Goal: Information Seeking & Learning: Learn about a topic

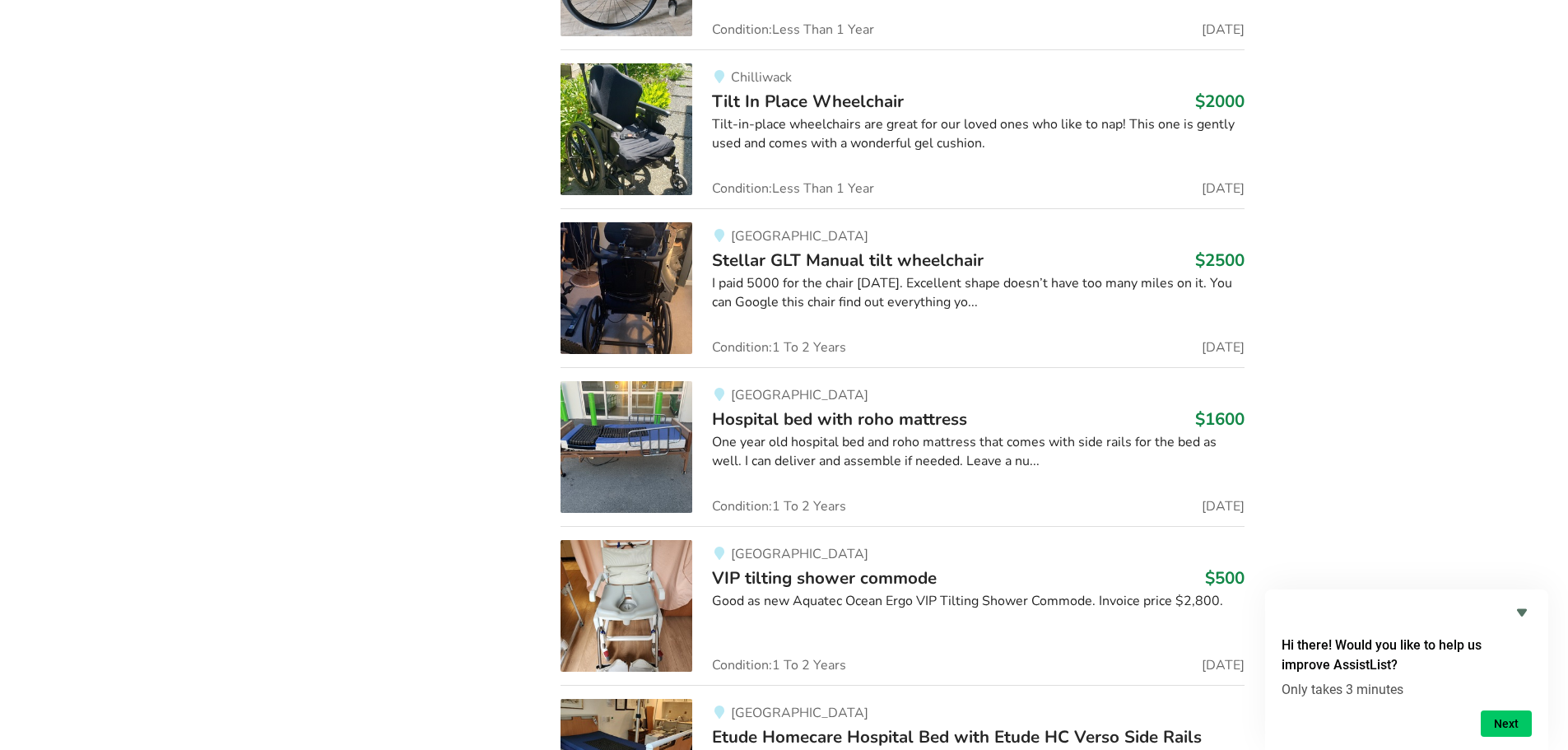
scroll to position [9334, 0]
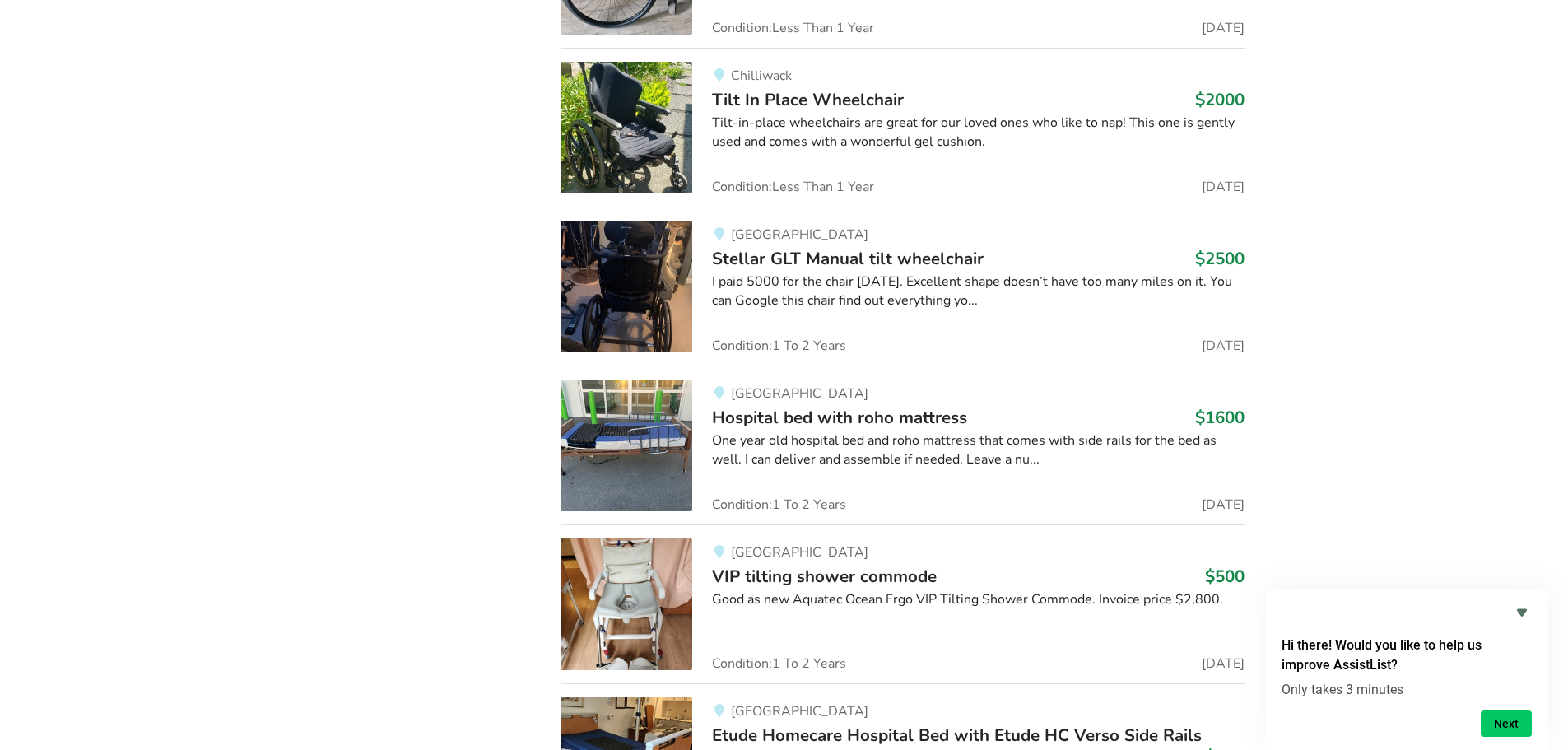
click at [671, 286] on img at bounding box center [627, 287] width 132 height 132
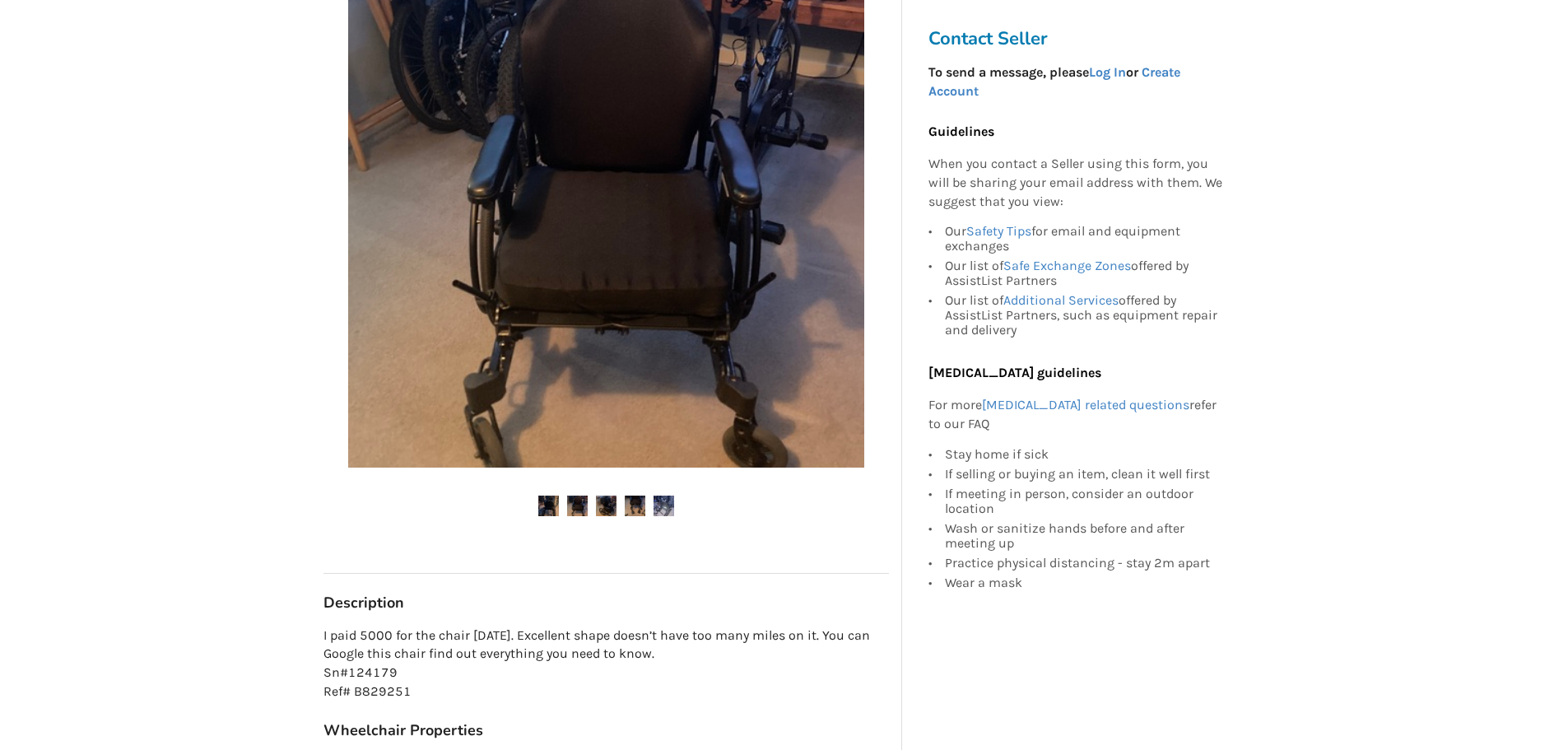
scroll to position [329, 0]
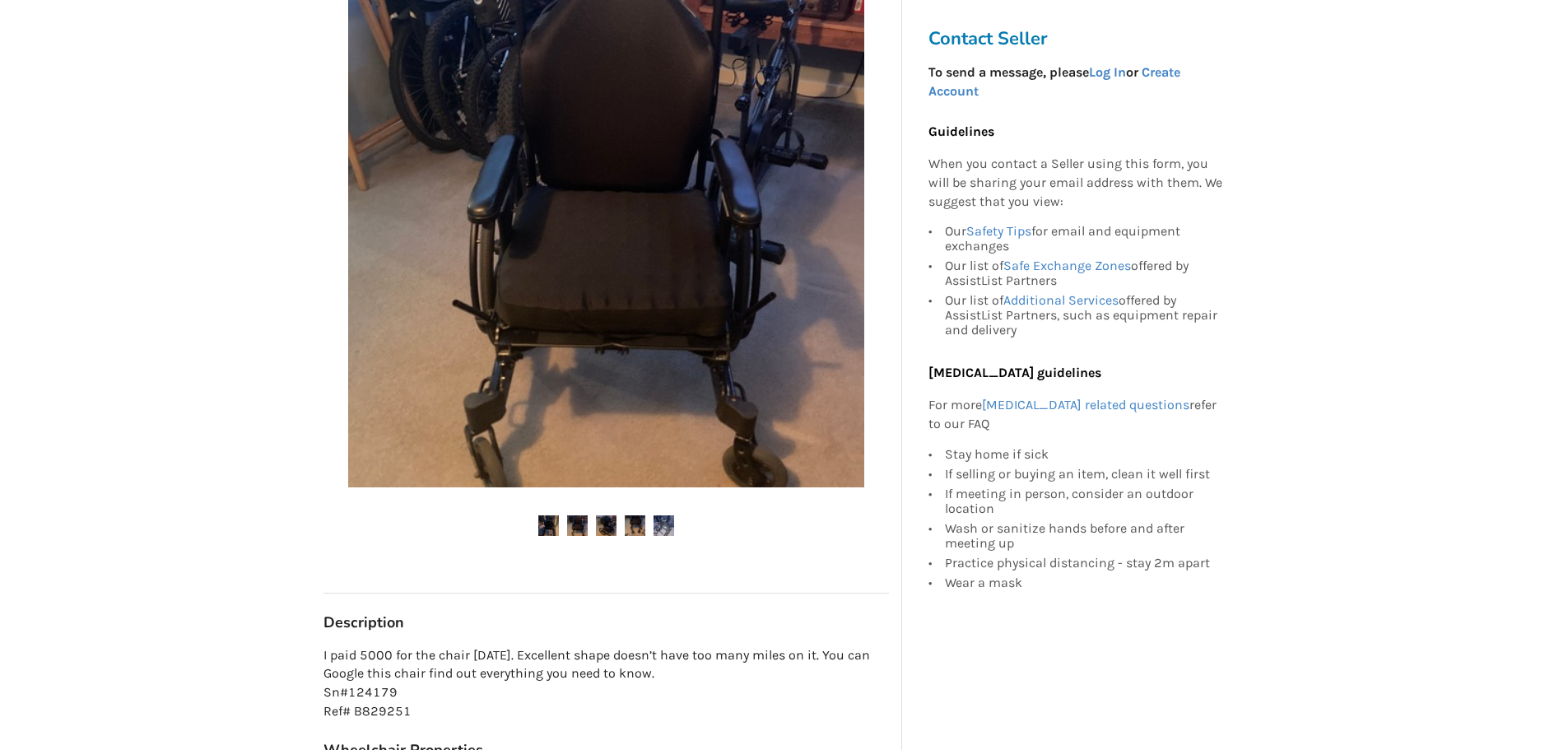
click at [581, 519] on img at bounding box center [577, 525] width 20 height 20
click at [606, 528] on img at bounding box center [605, 525] width 20 height 20
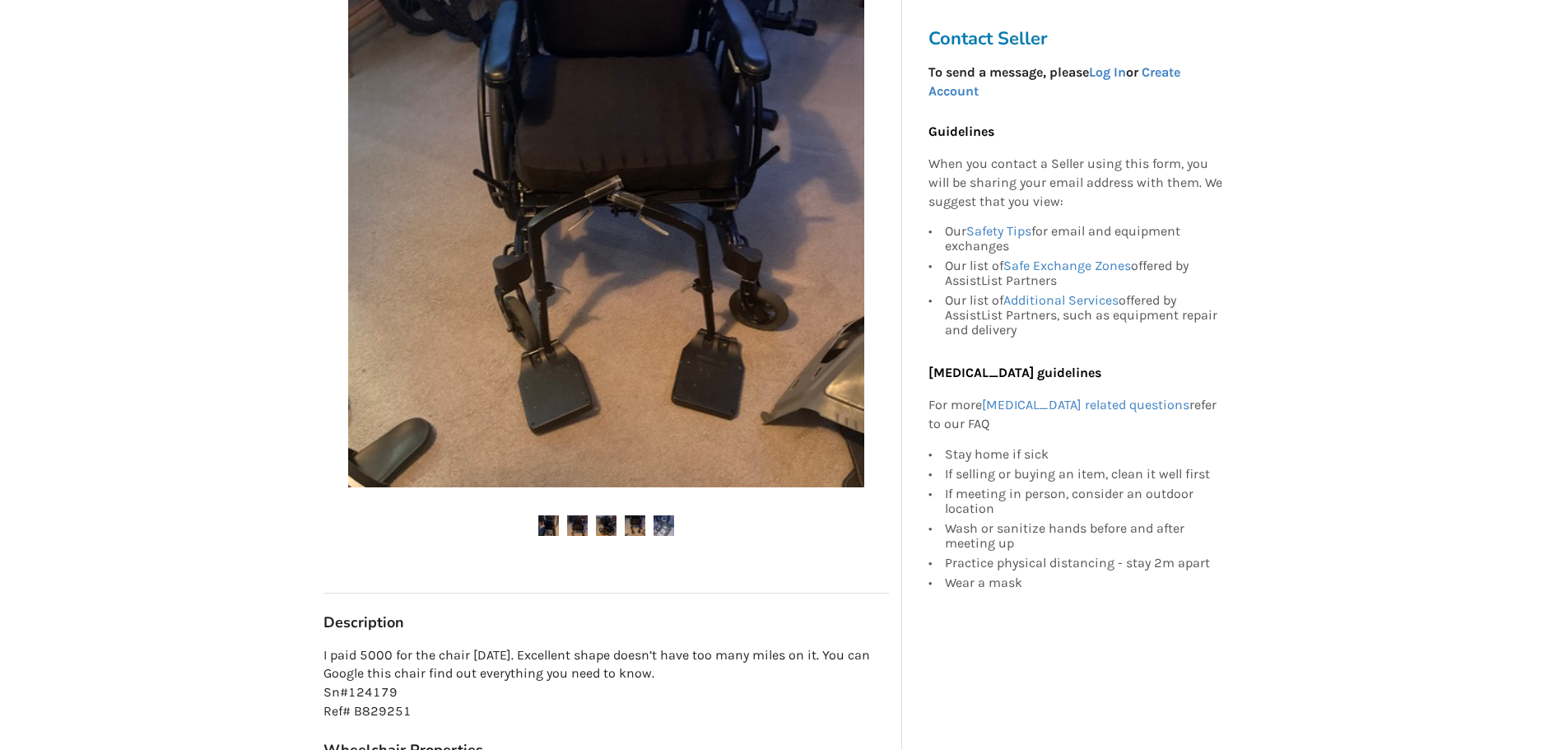
click at [632, 530] on img at bounding box center [634, 525] width 20 height 20
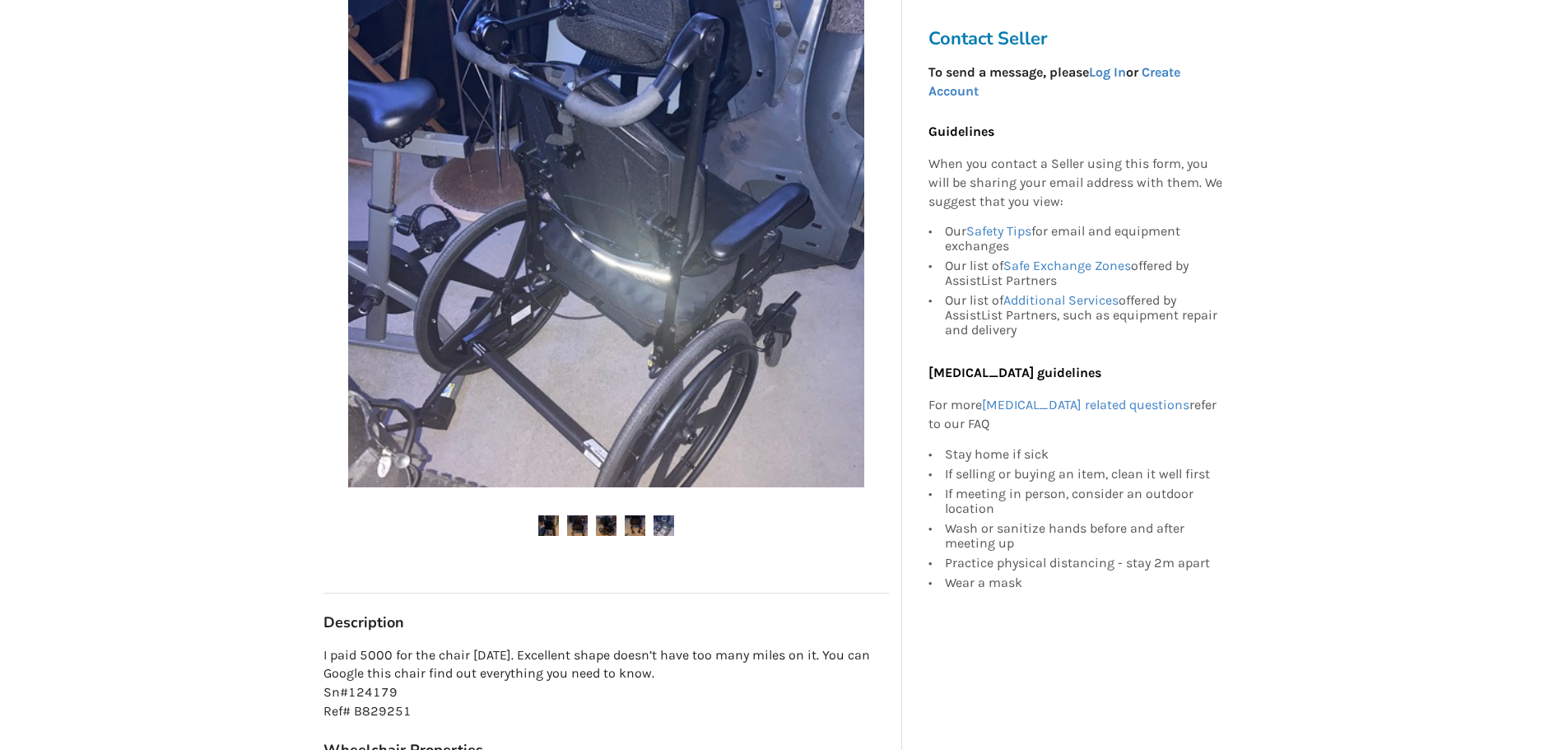
click at [658, 525] on img at bounding box center [663, 525] width 20 height 20
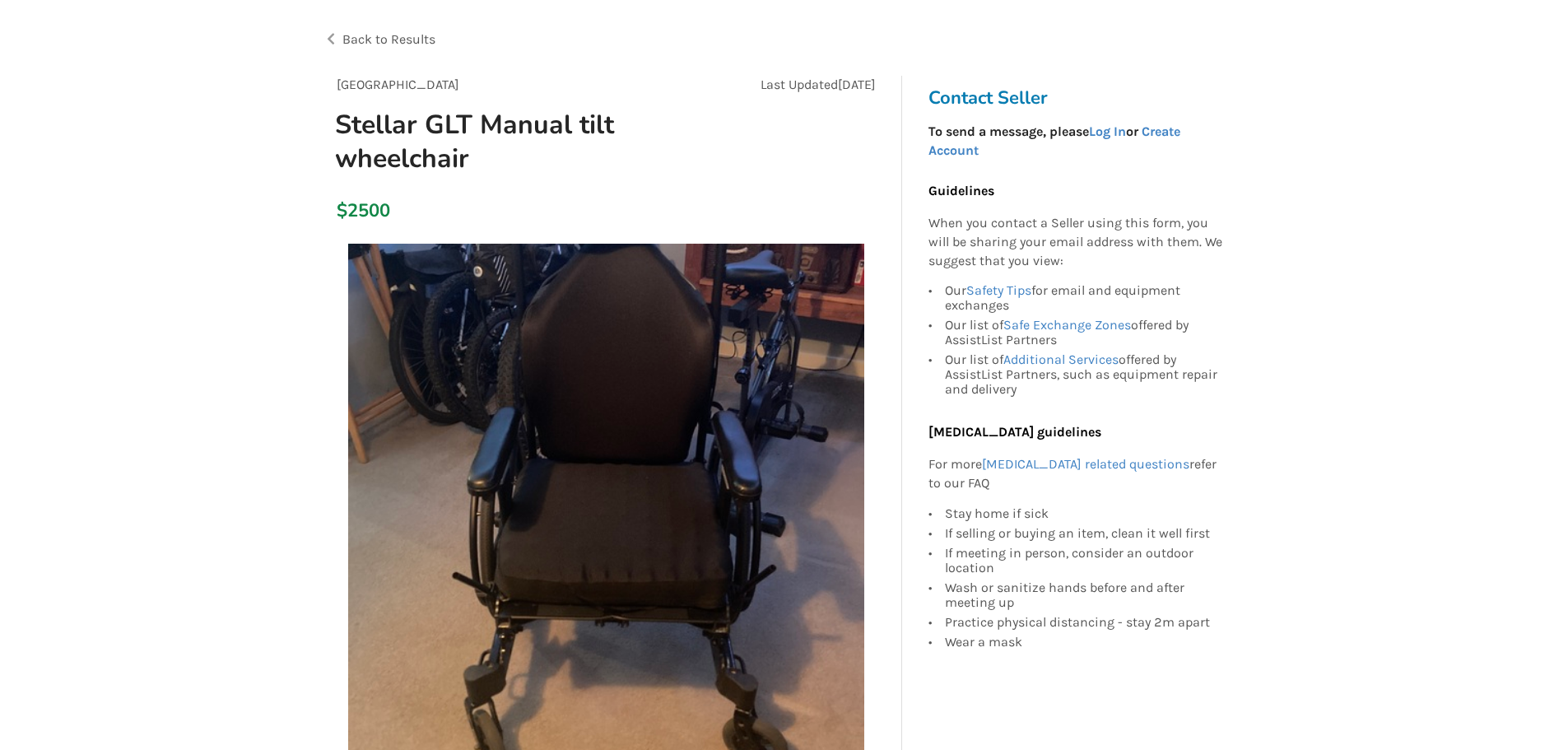
scroll to position [82, 0]
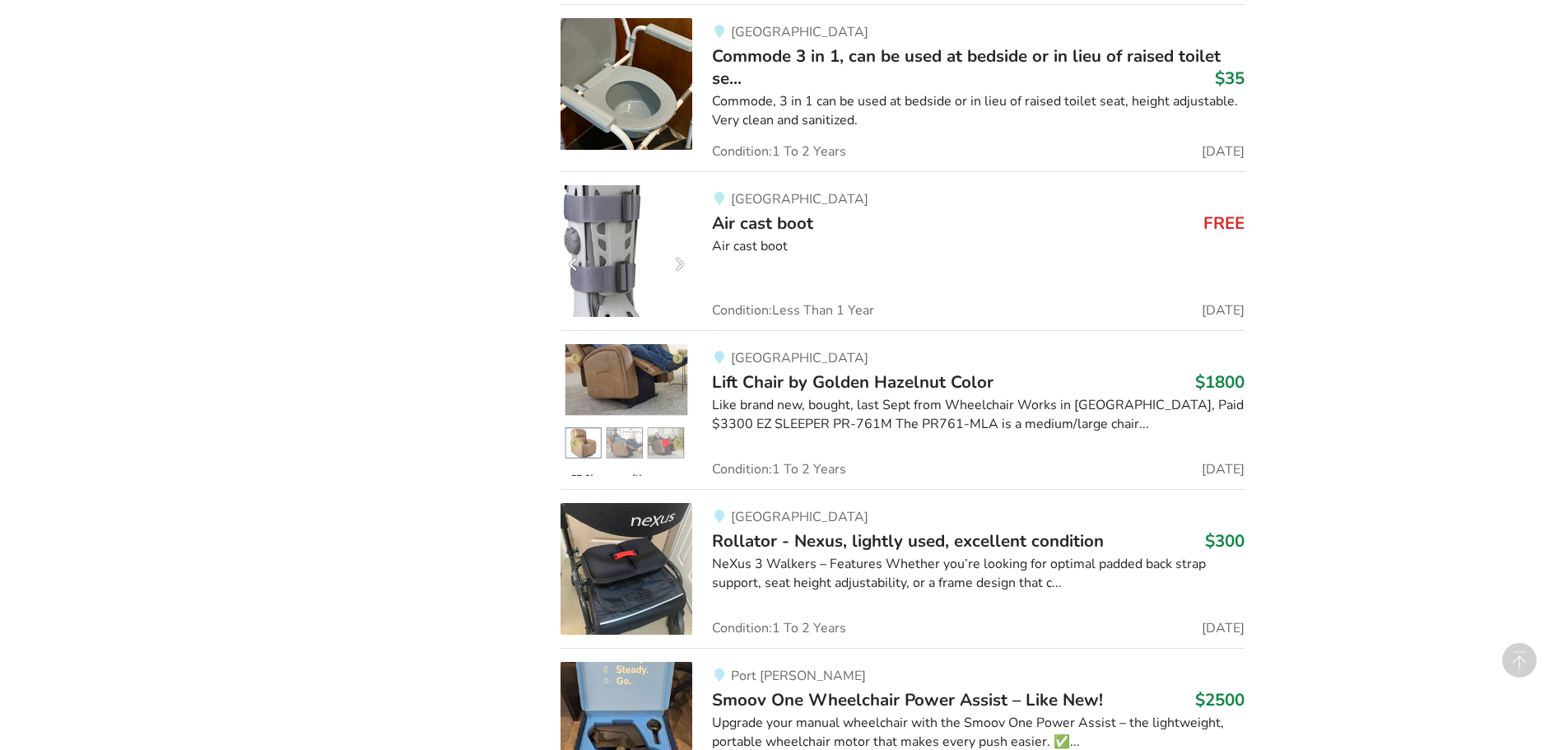
scroll to position [10323, 0]
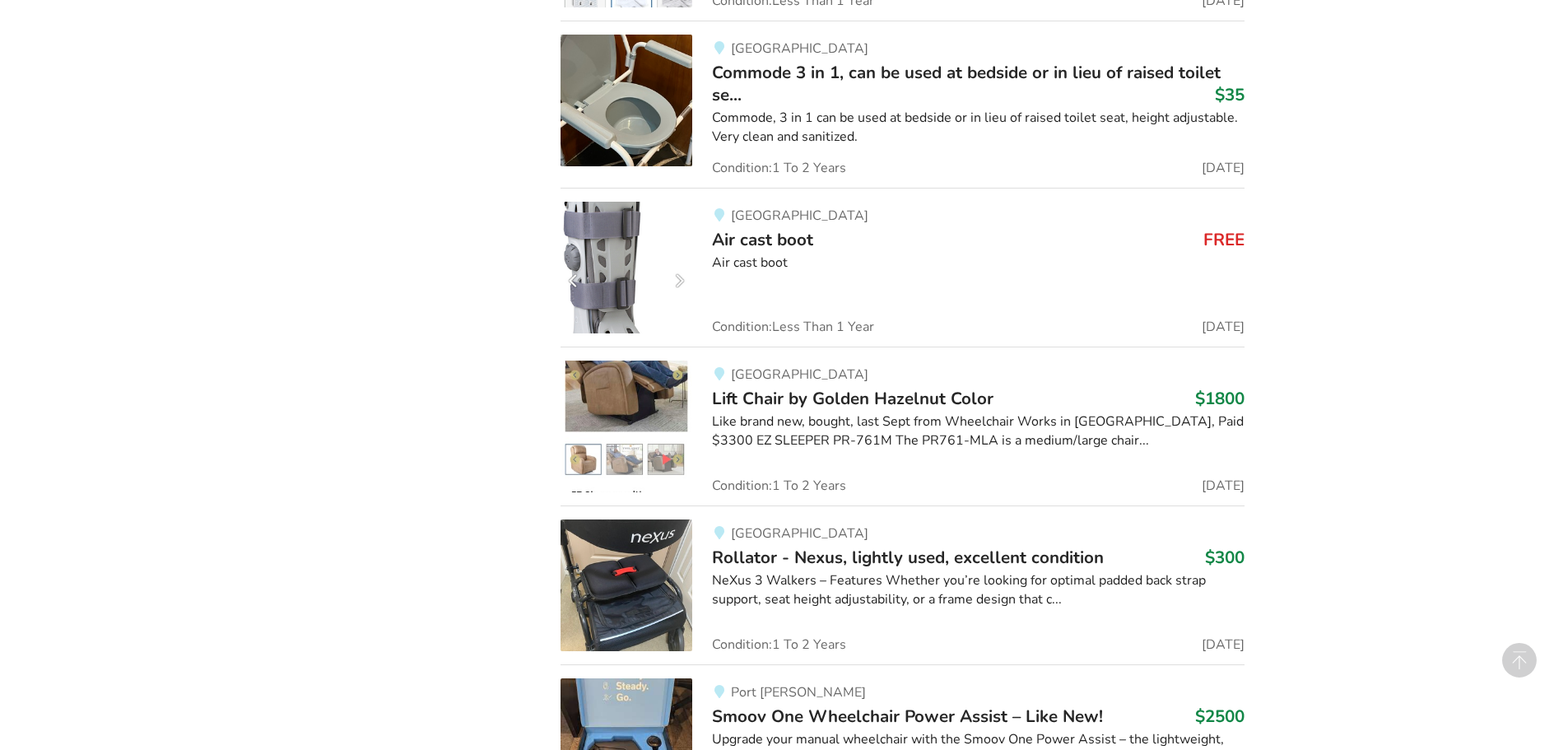
click at [625, 402] on img at bounding box center [627, 426] width 132 height 132
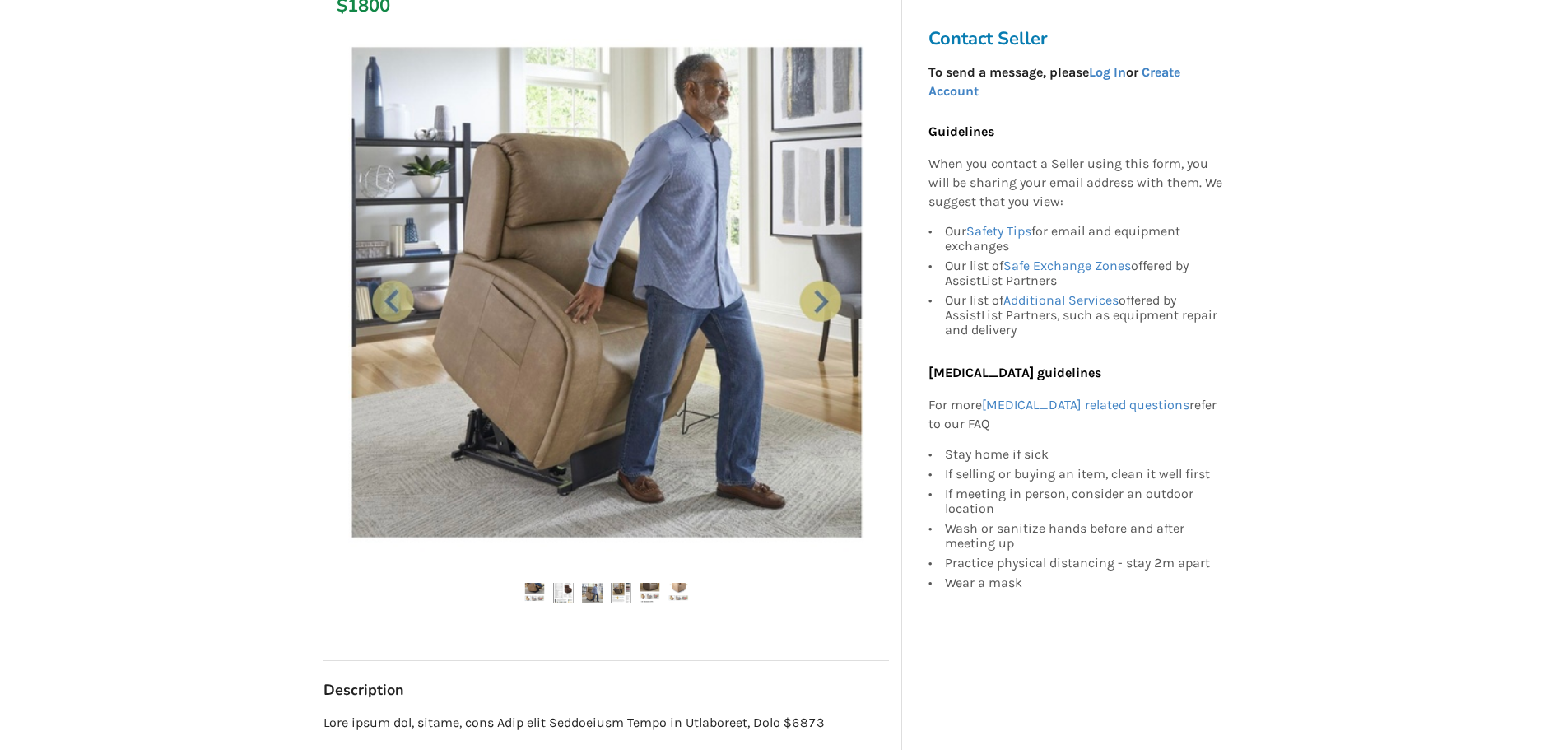
scroll to position [247, 0]
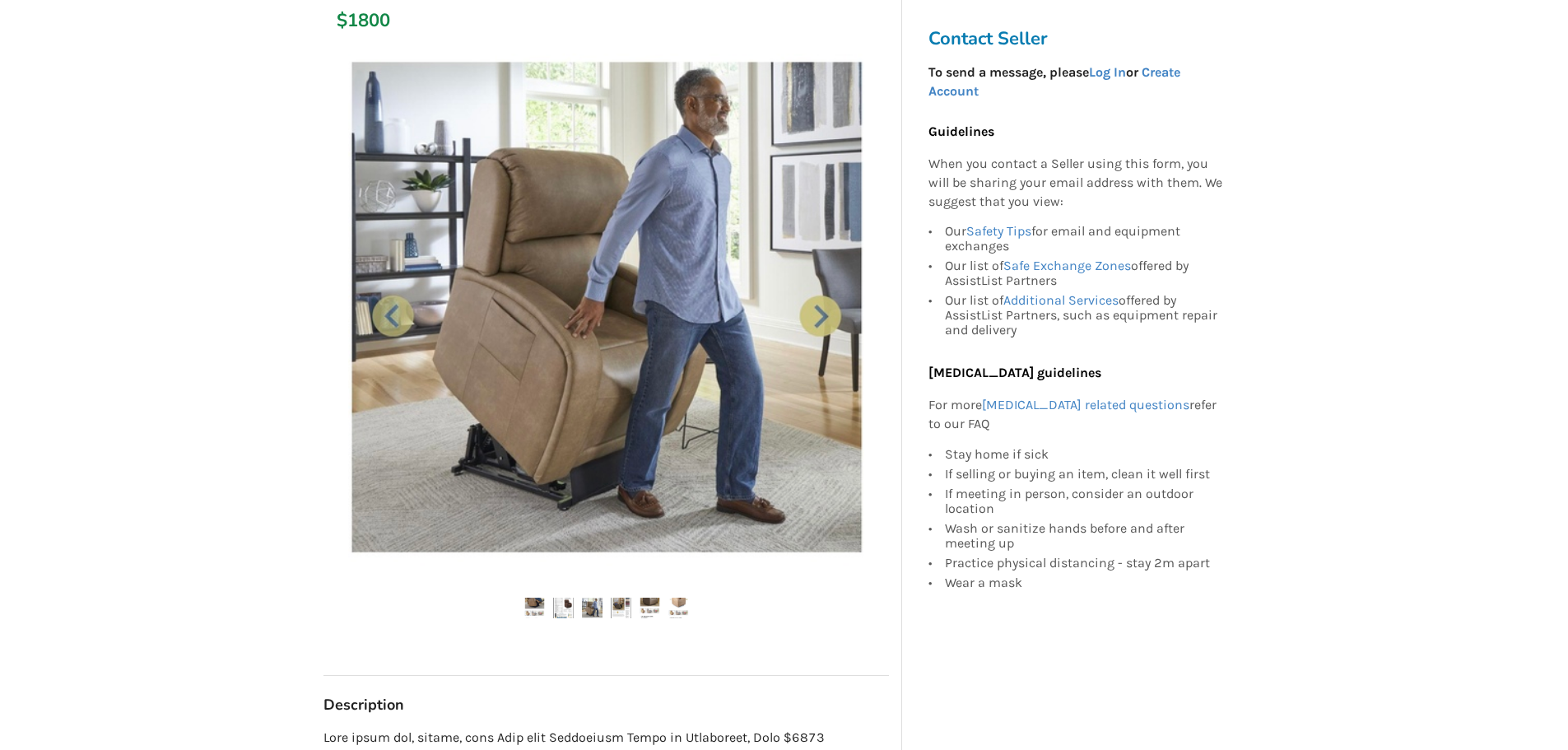
click at [585, 609] on img at bounding box center [592, 608] width 20 height 20
click at [622, 603] on img at bounding box center [621, 608] width 20 height 20
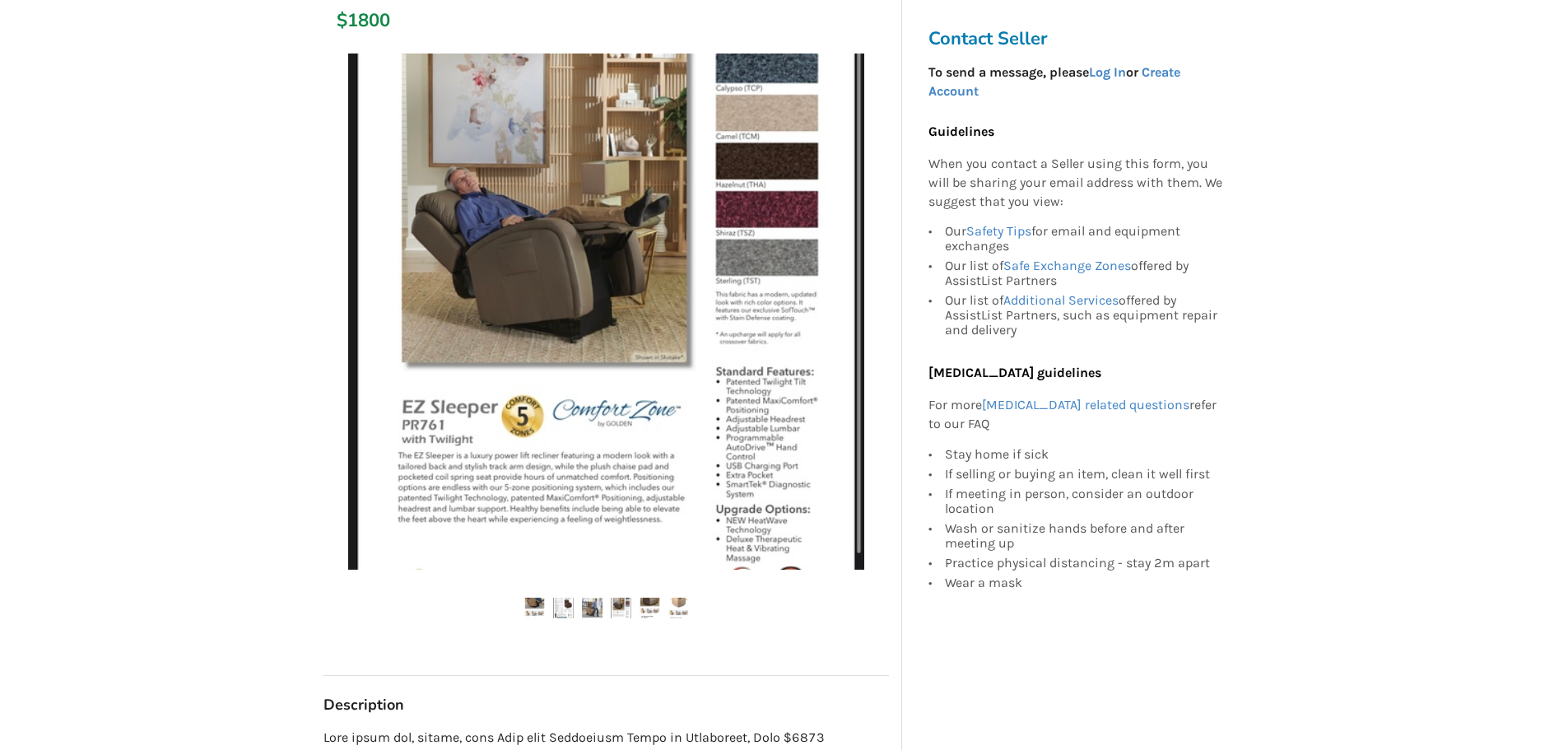
click at [644, 608] on img at bounding box center [650, 608] width 20 height 20
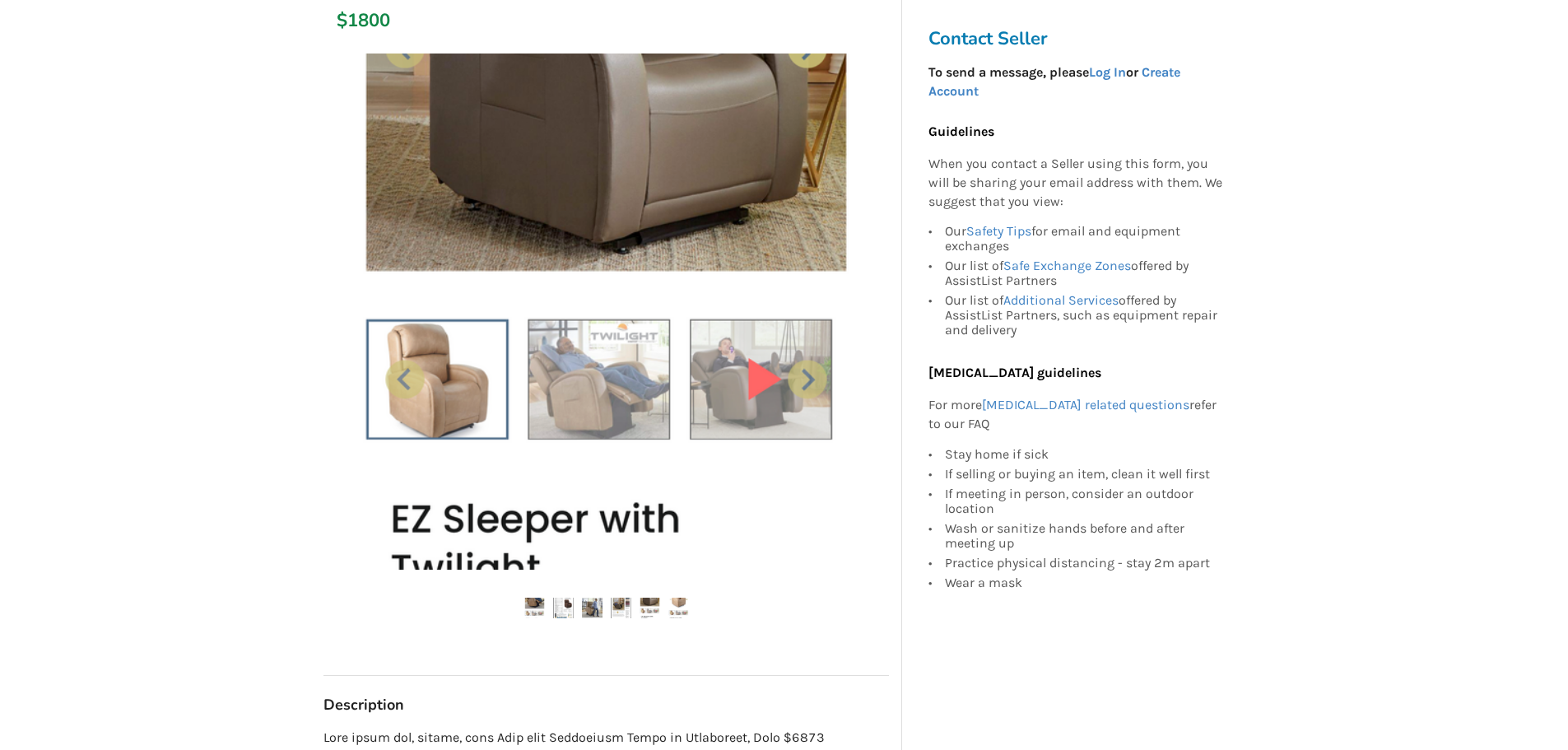
click at [676, 612] on img at bounding box center [678, 608] width 20 height 20
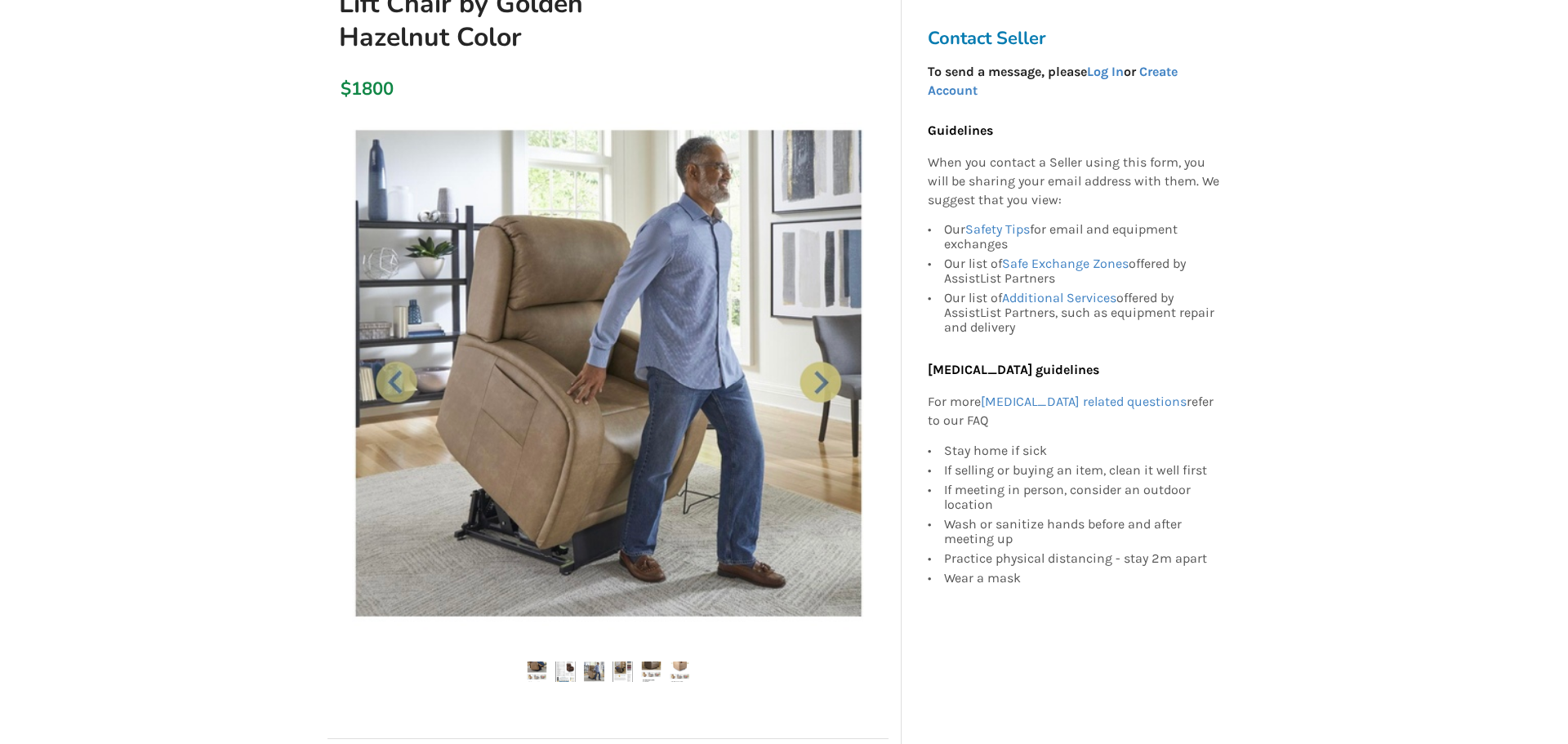
scroll to position [163, 0]
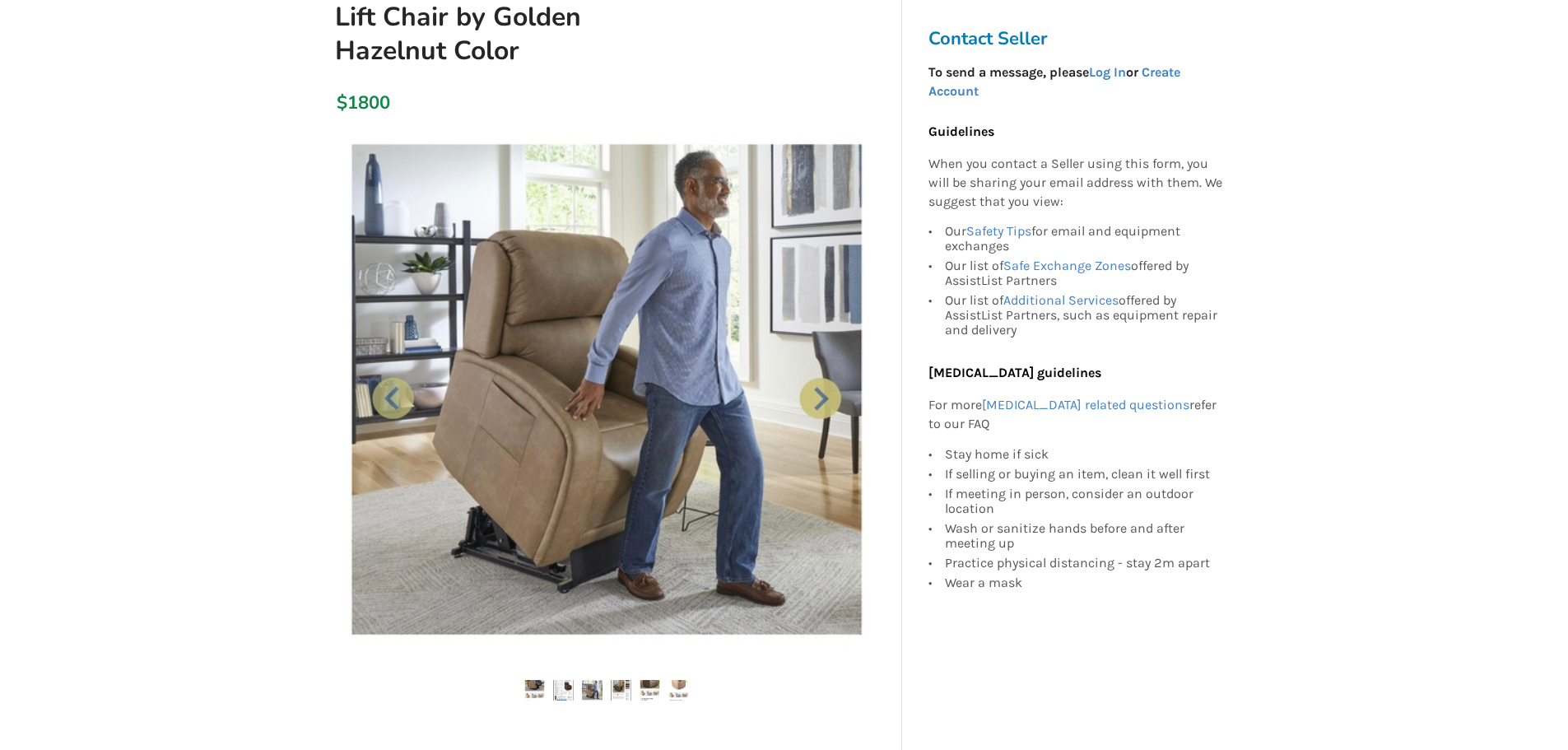
click at [538, 685] on img at bounding box center [535, 690] width 20 height 20
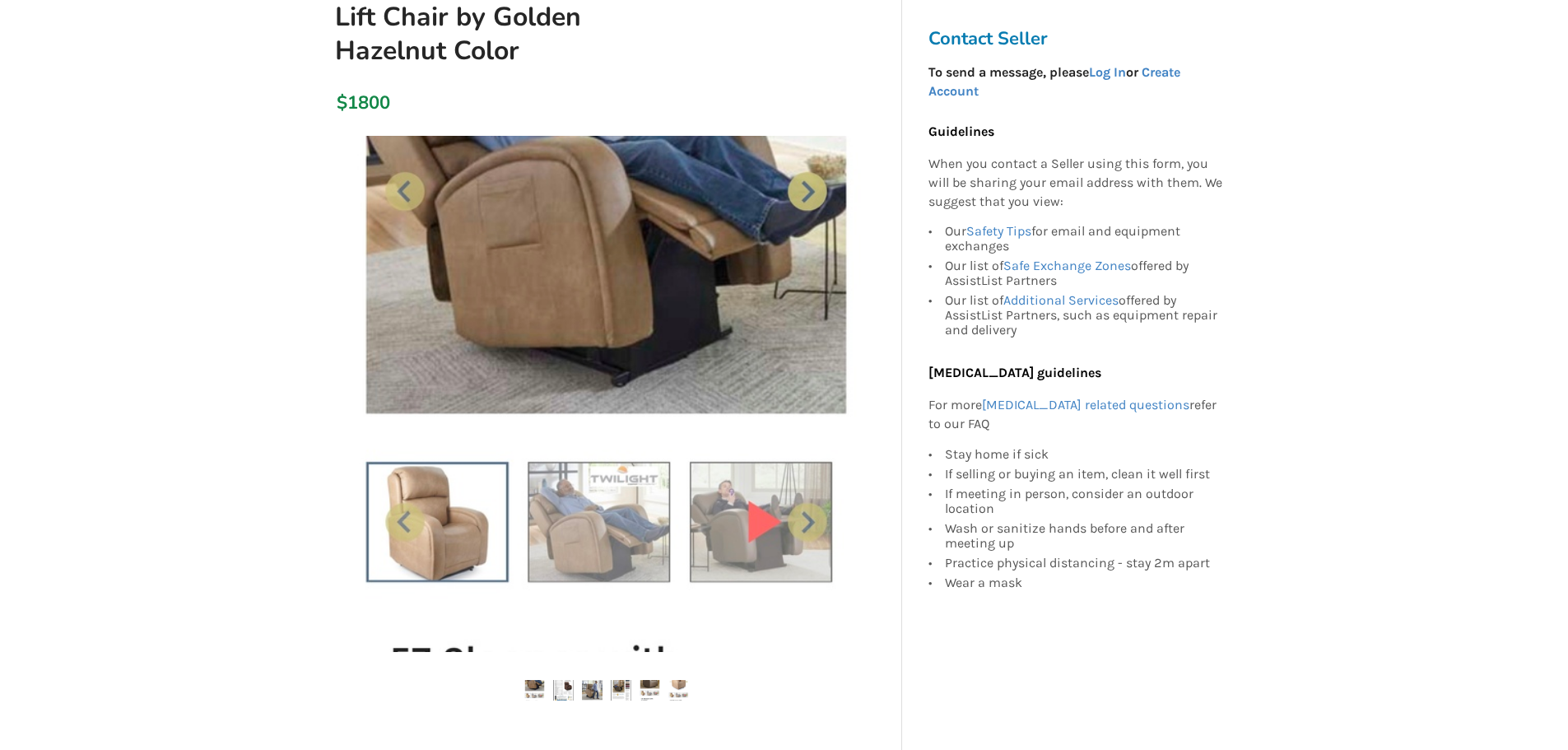
click at [564, 693] on img at bounding box center [563, 690] width 20 height 20
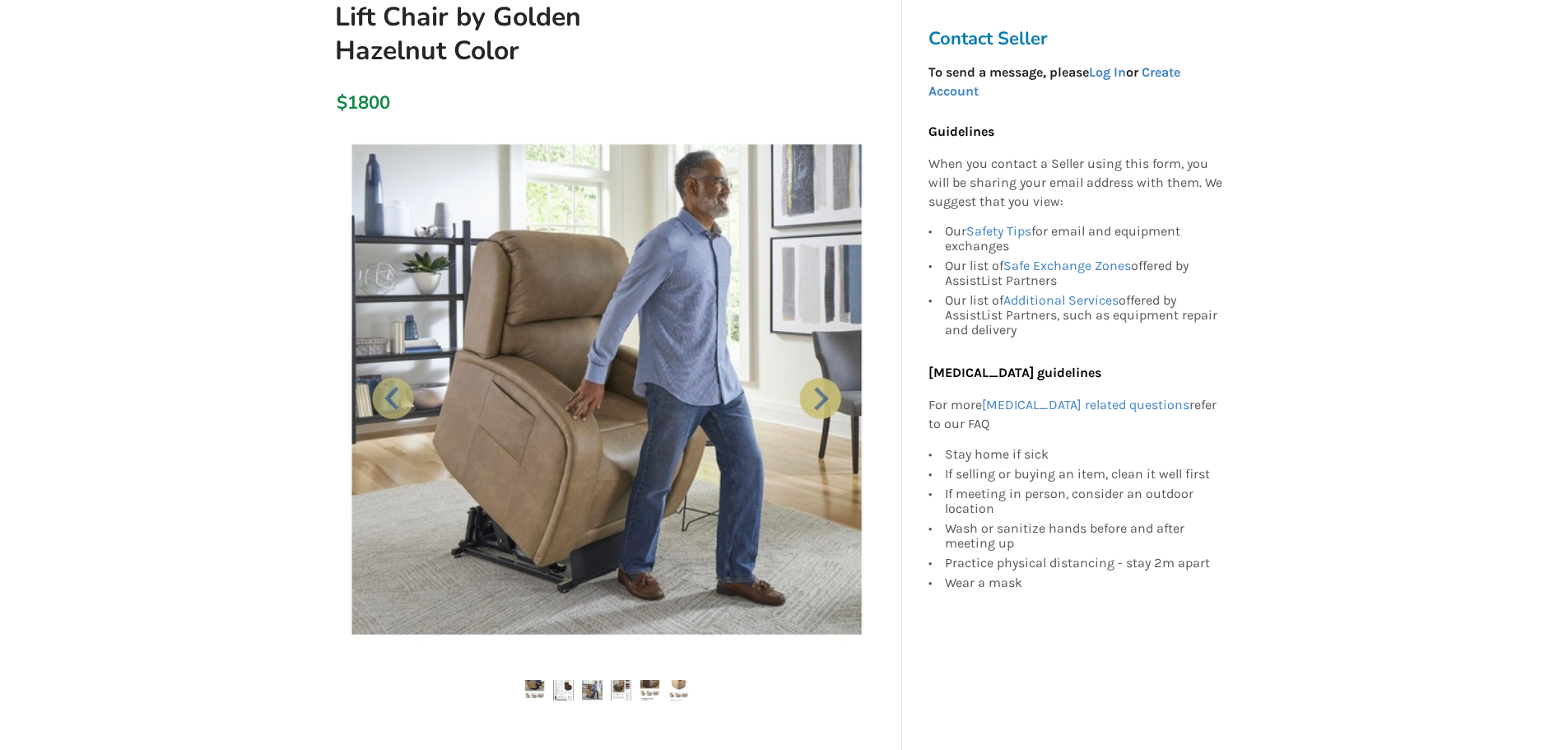
click at [556, 688] on img at bounding box center [563, 690] width 20 height 20
click at [397, 395] on img at bounding box center [606, 393] width 516 height 516
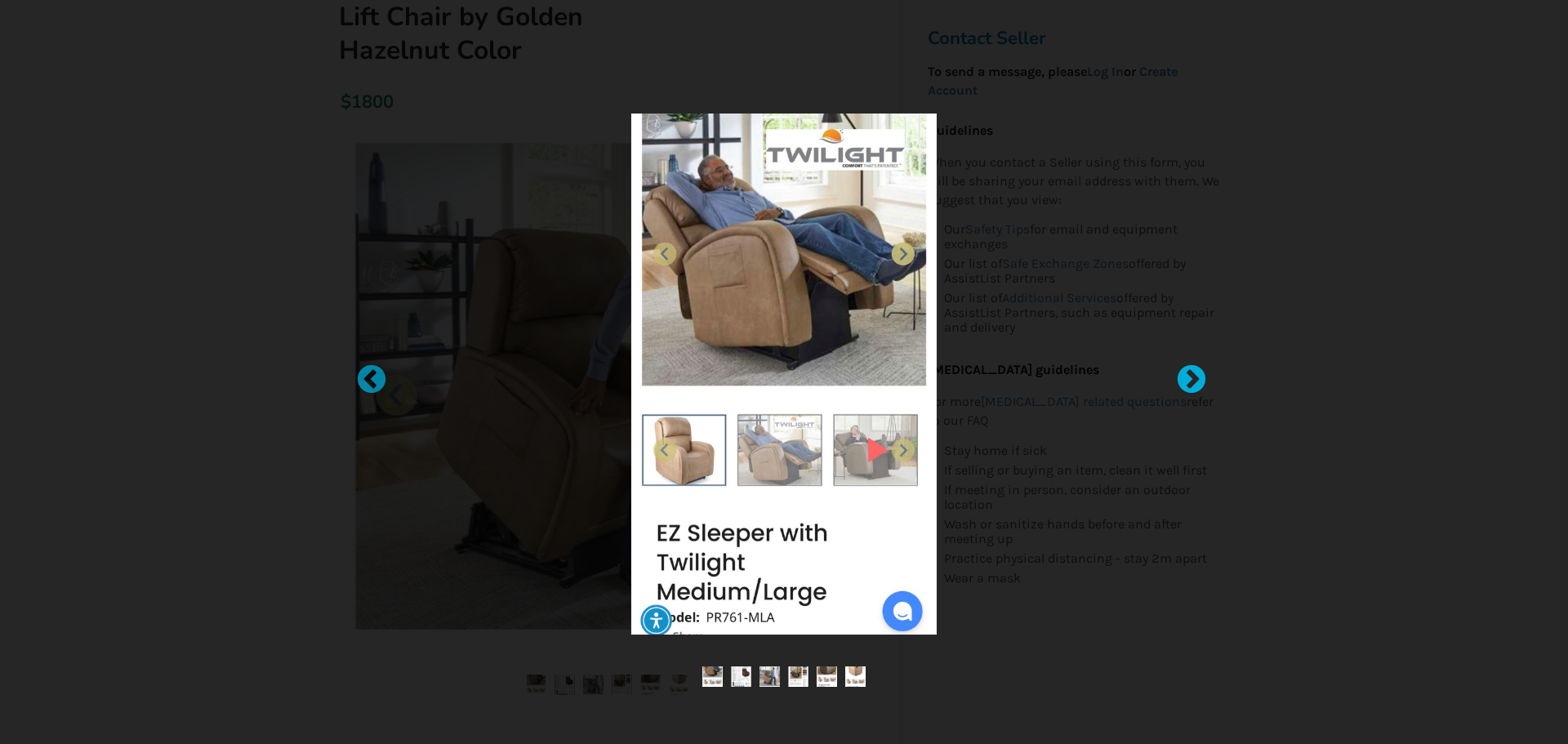
click at [1190, 369] on div at bounding box center [1183, 372] width 16 height 16
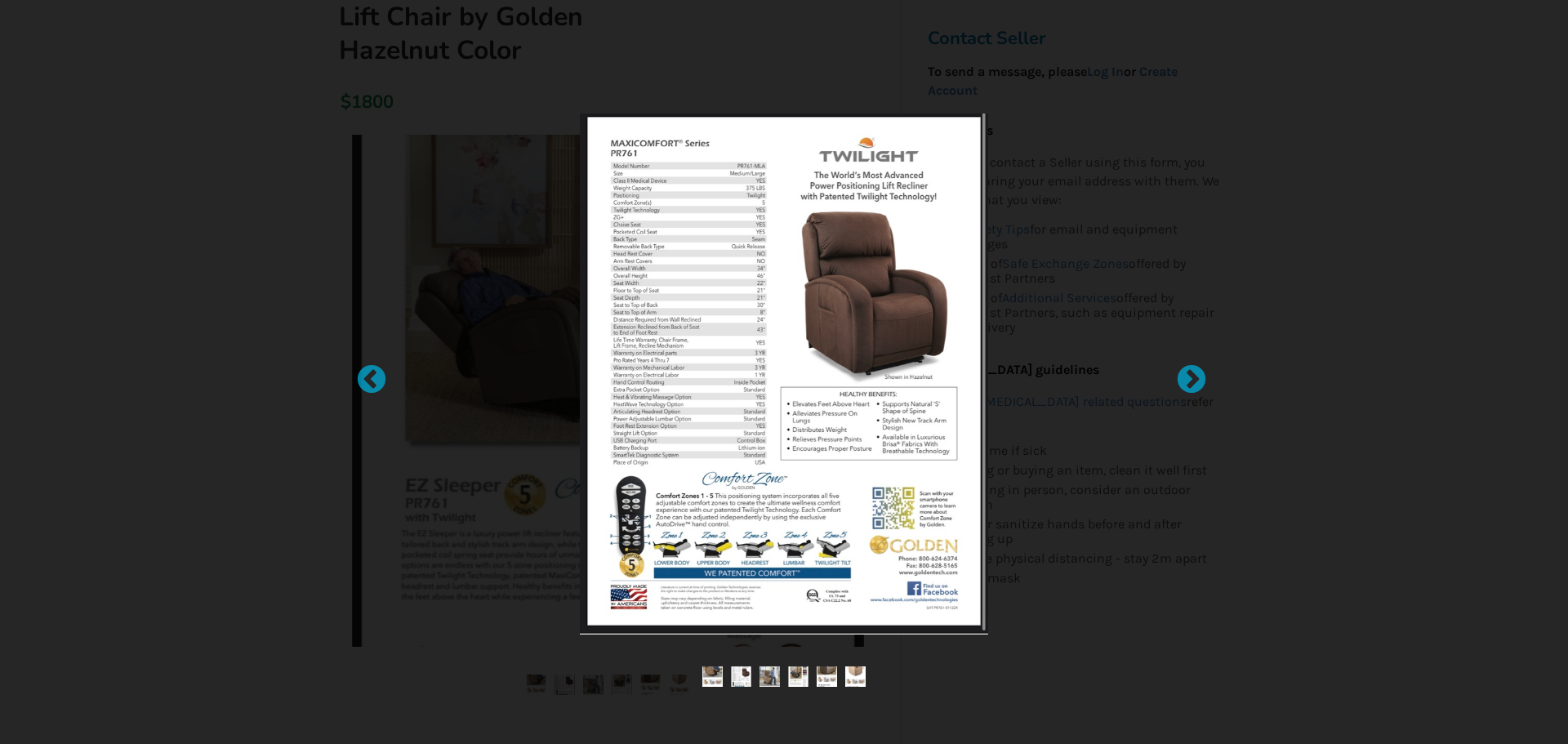
click at [728, 359] on img at bounding box center [784, 374] width 407 height 521
click at [1191, 376] on div at bounding box center [1183, 372] width 16 height 16
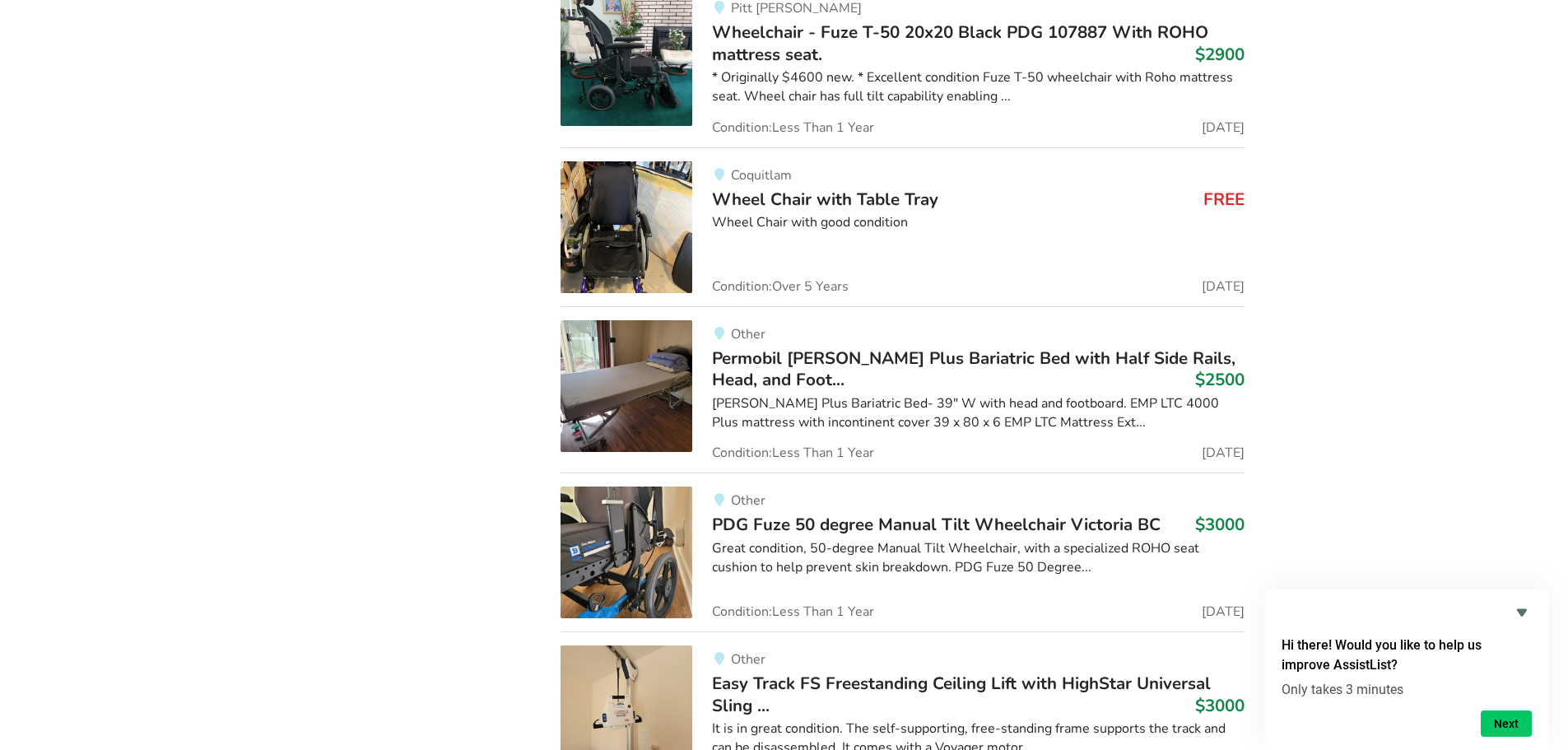
scroll to position [41375, 0]
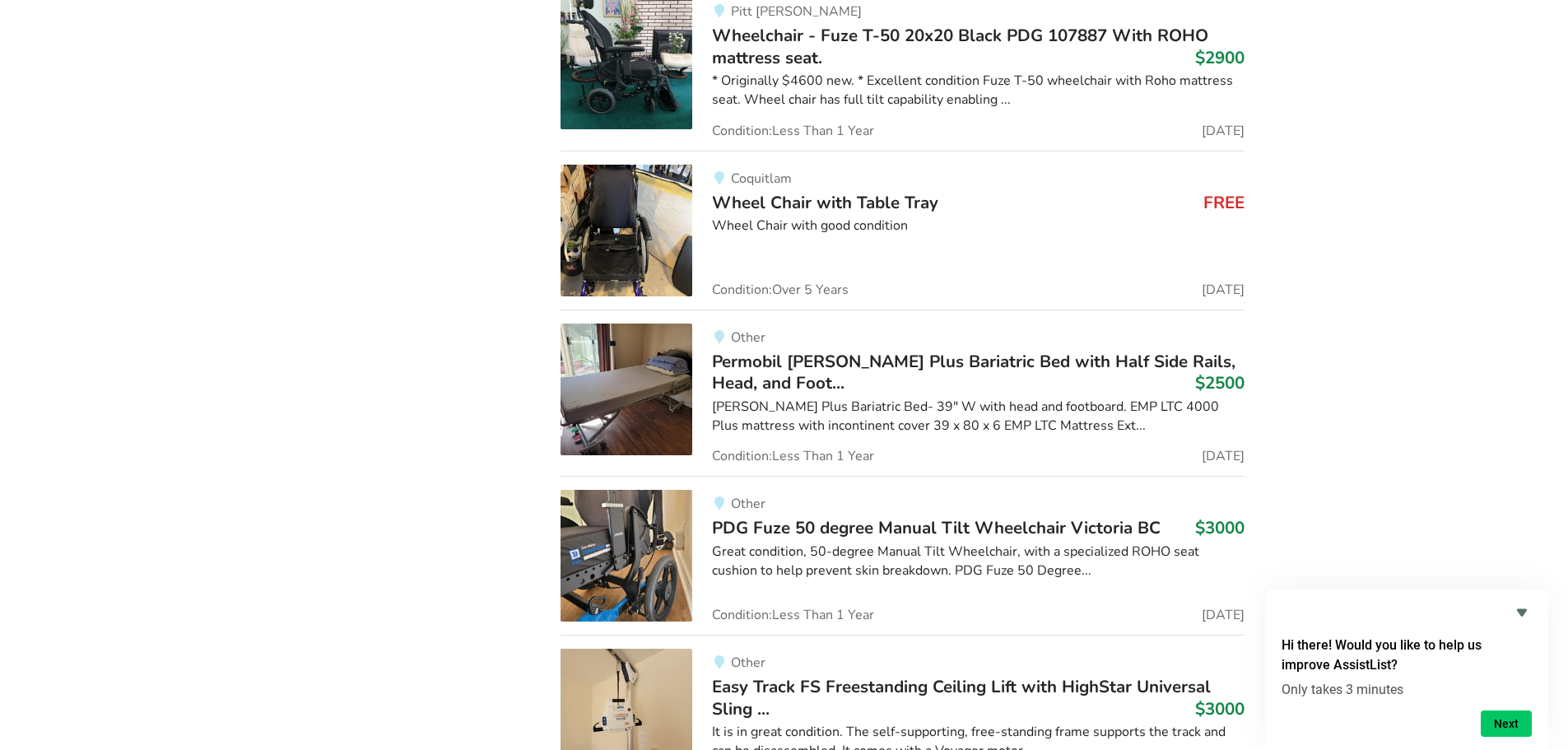
click at [616, 165] on img at bounding box center [627, 231] width 132 height 132
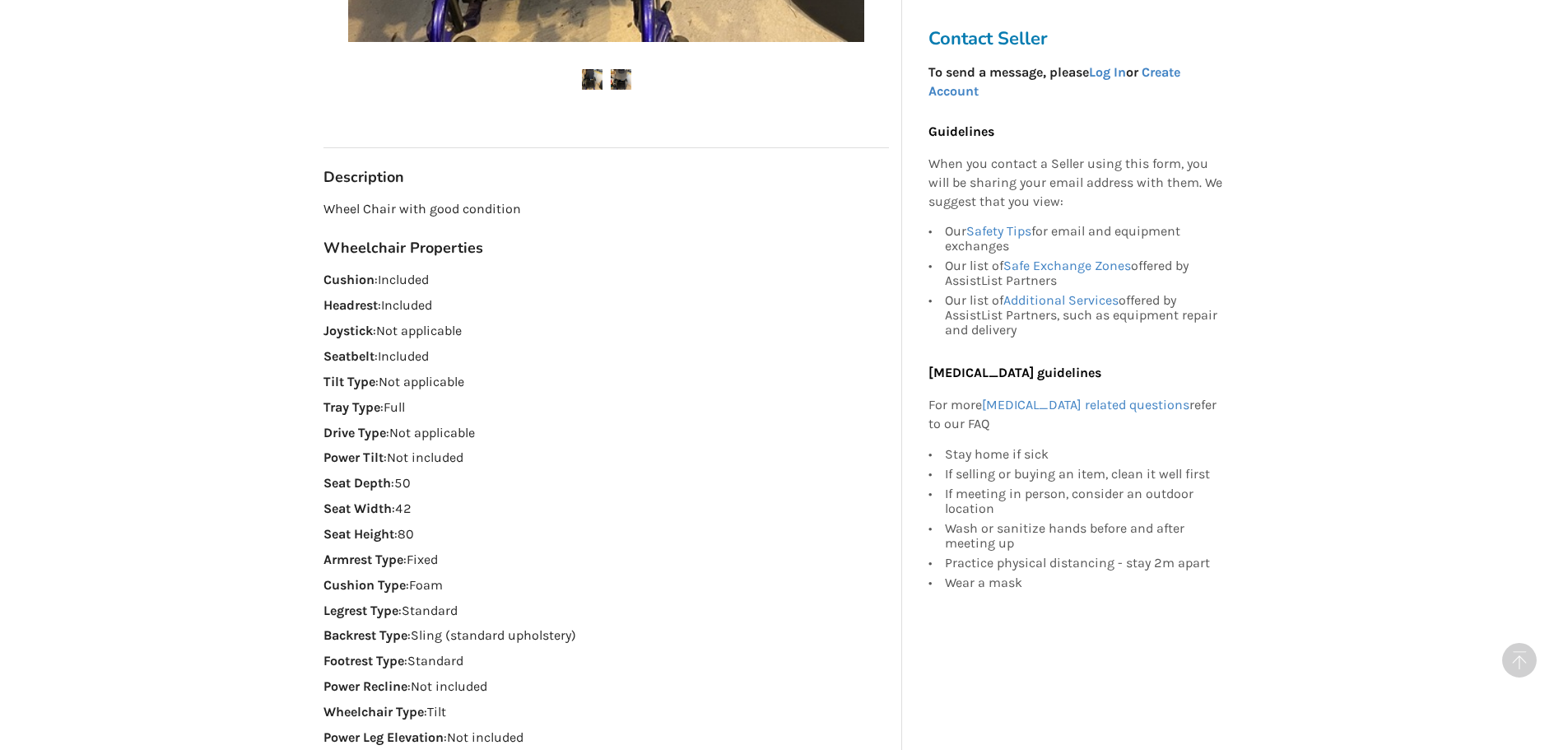
scroll to position [412, 0]
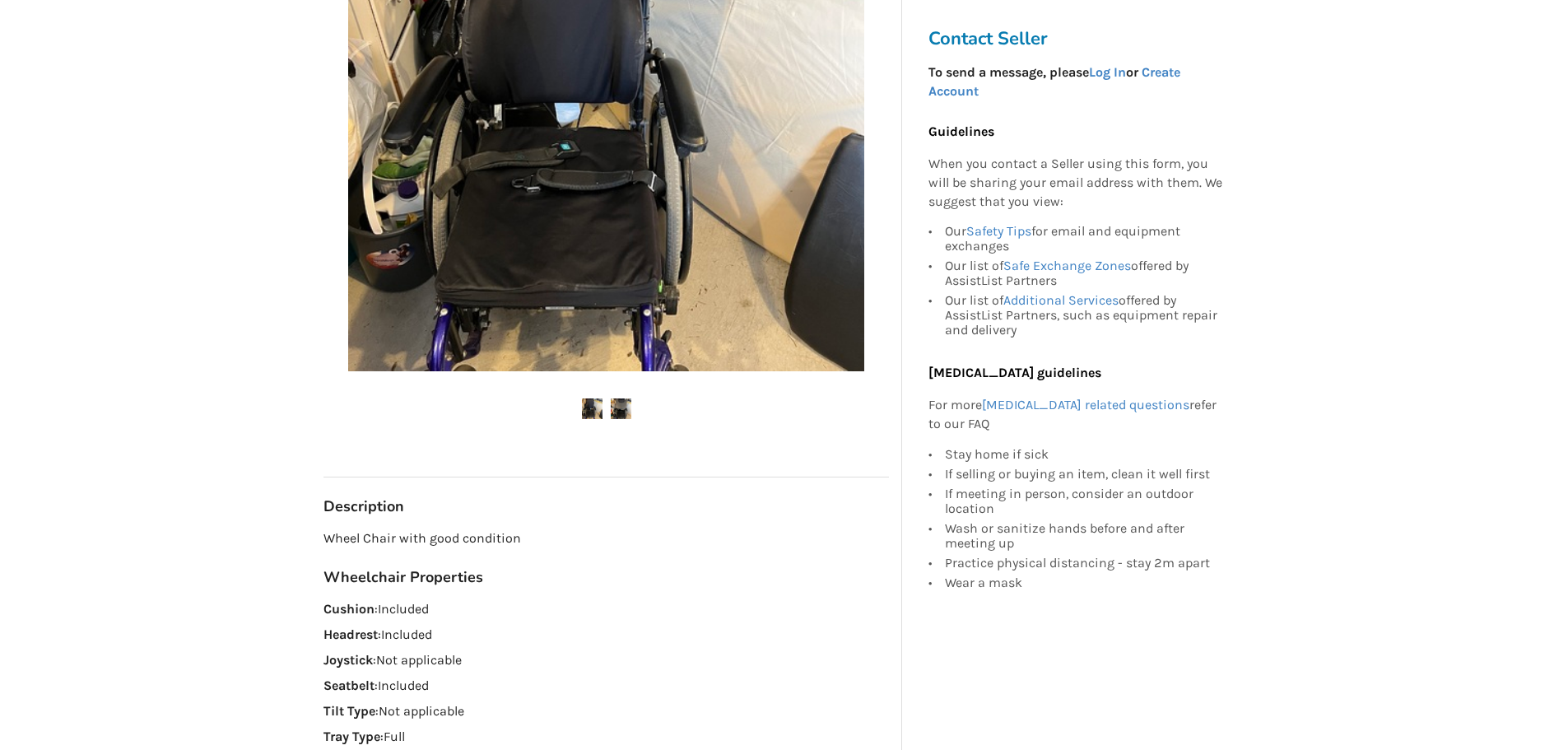
click at [618, 404] on img at bounding box center [621, 408] width 20 height 20
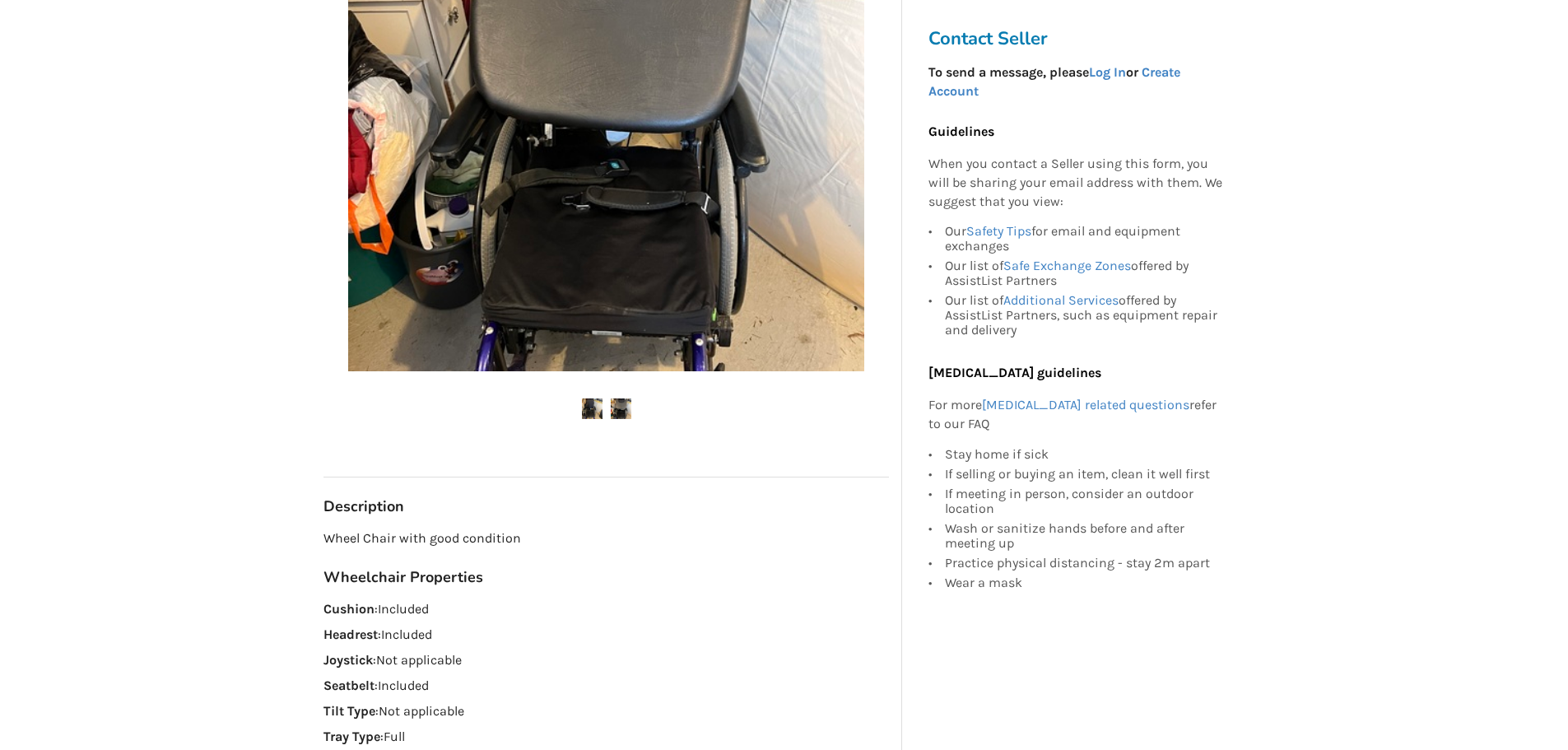
click at [624, 405] on img at bounding box center [621, 408] width 20 height 20
click at [597, 404] on img at bounding box center [592, 408] width 20 height 20
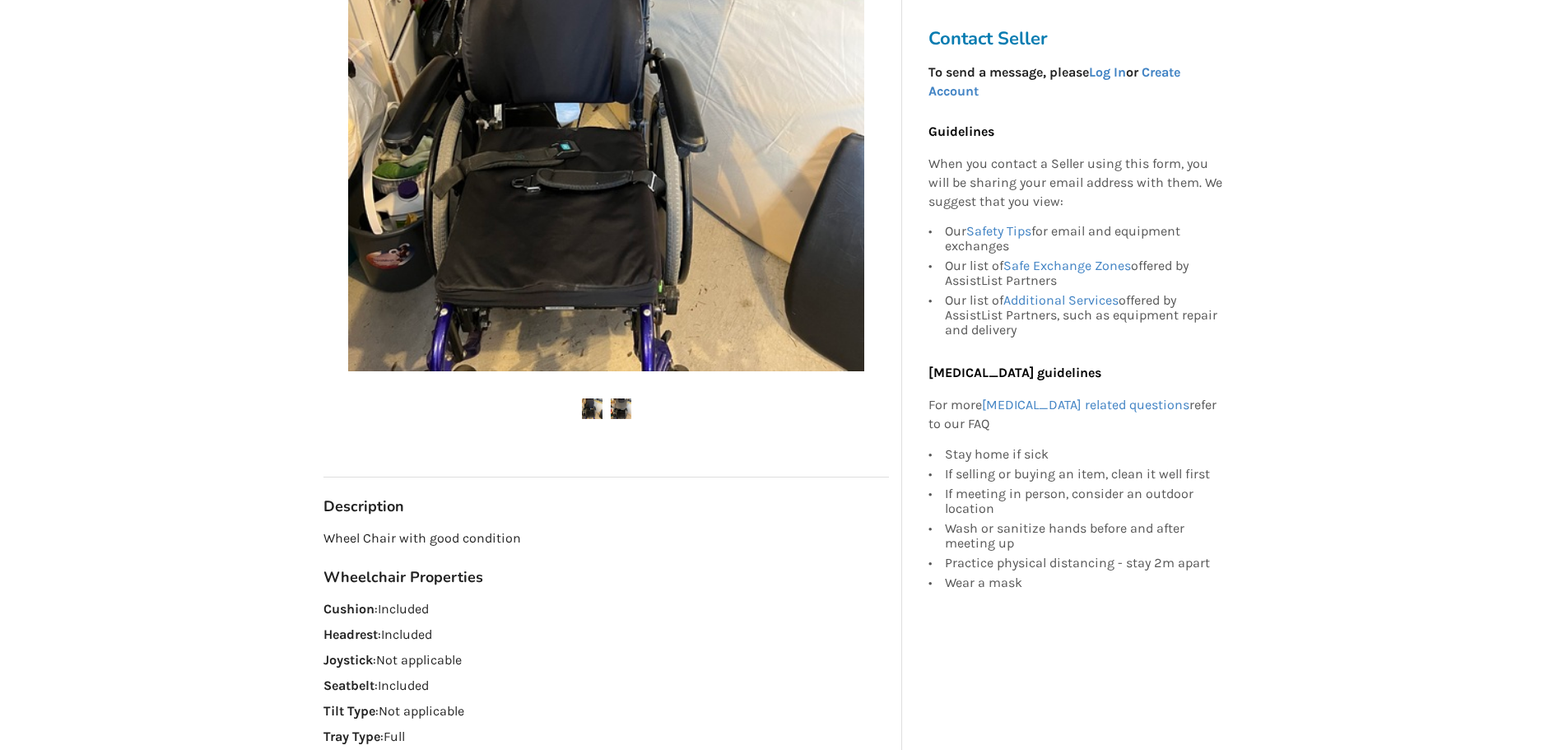
click at [620, 406] on img at bounding box center [621, 408] width 20 height 20
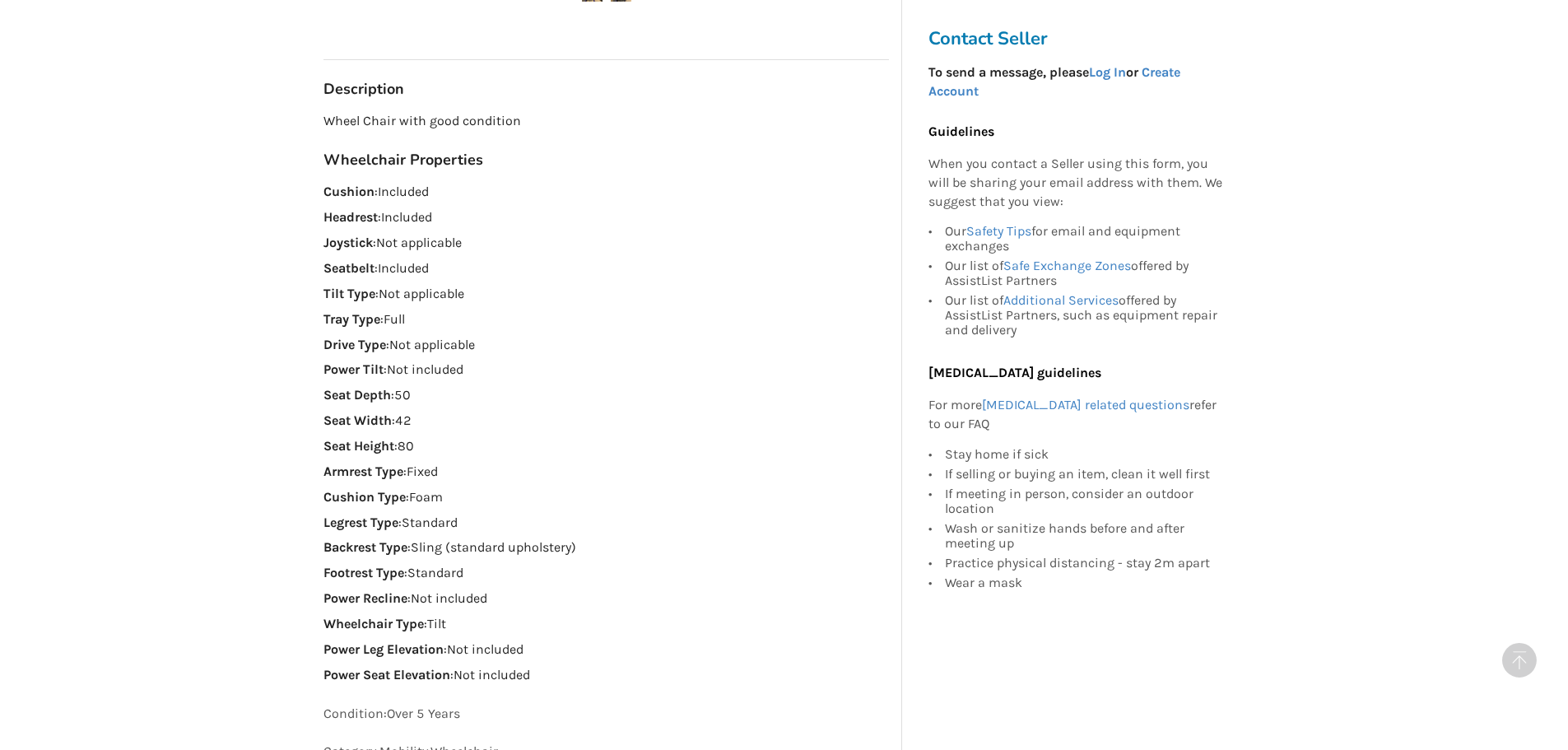
scroll to position [824, 0]
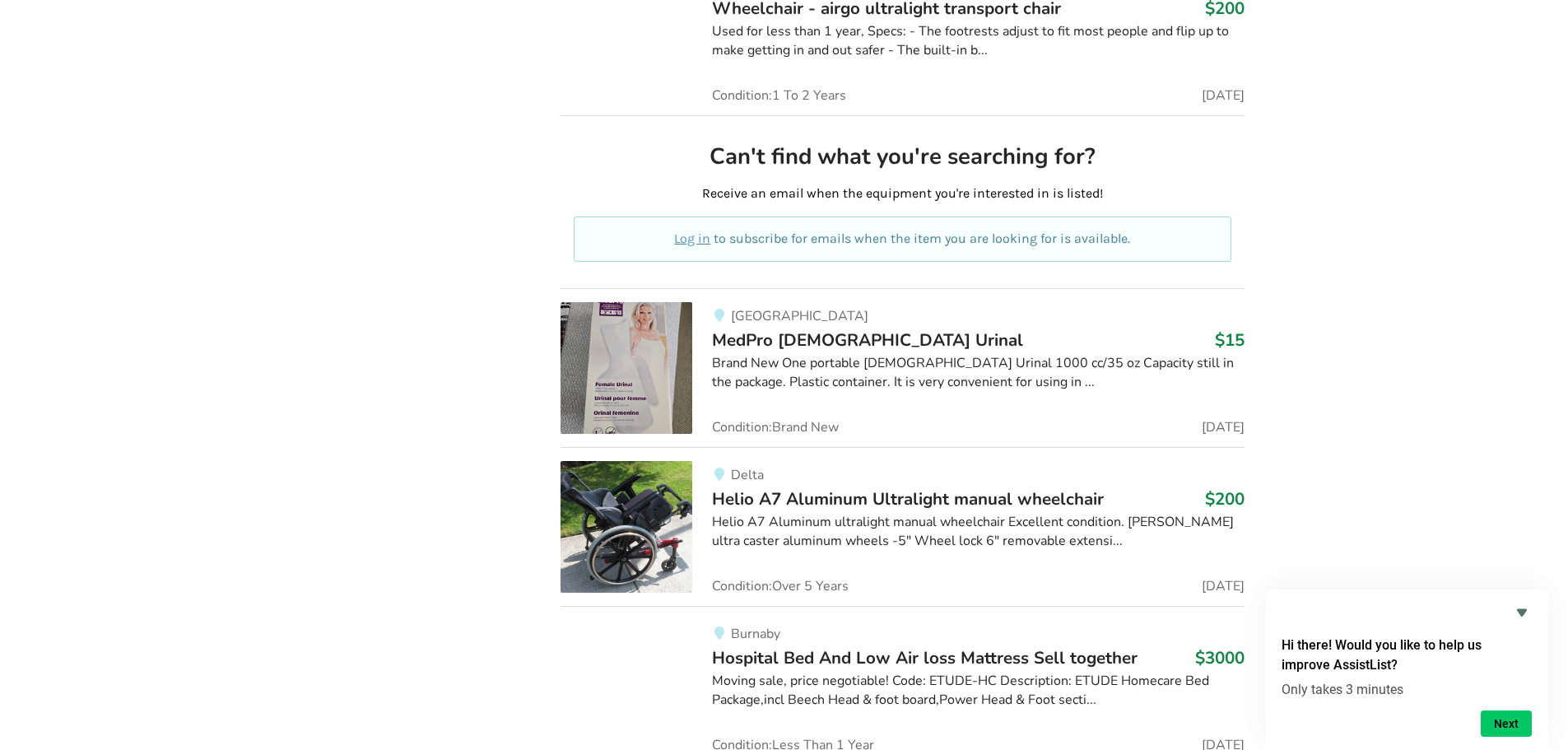
scroll to position [80609, 0]
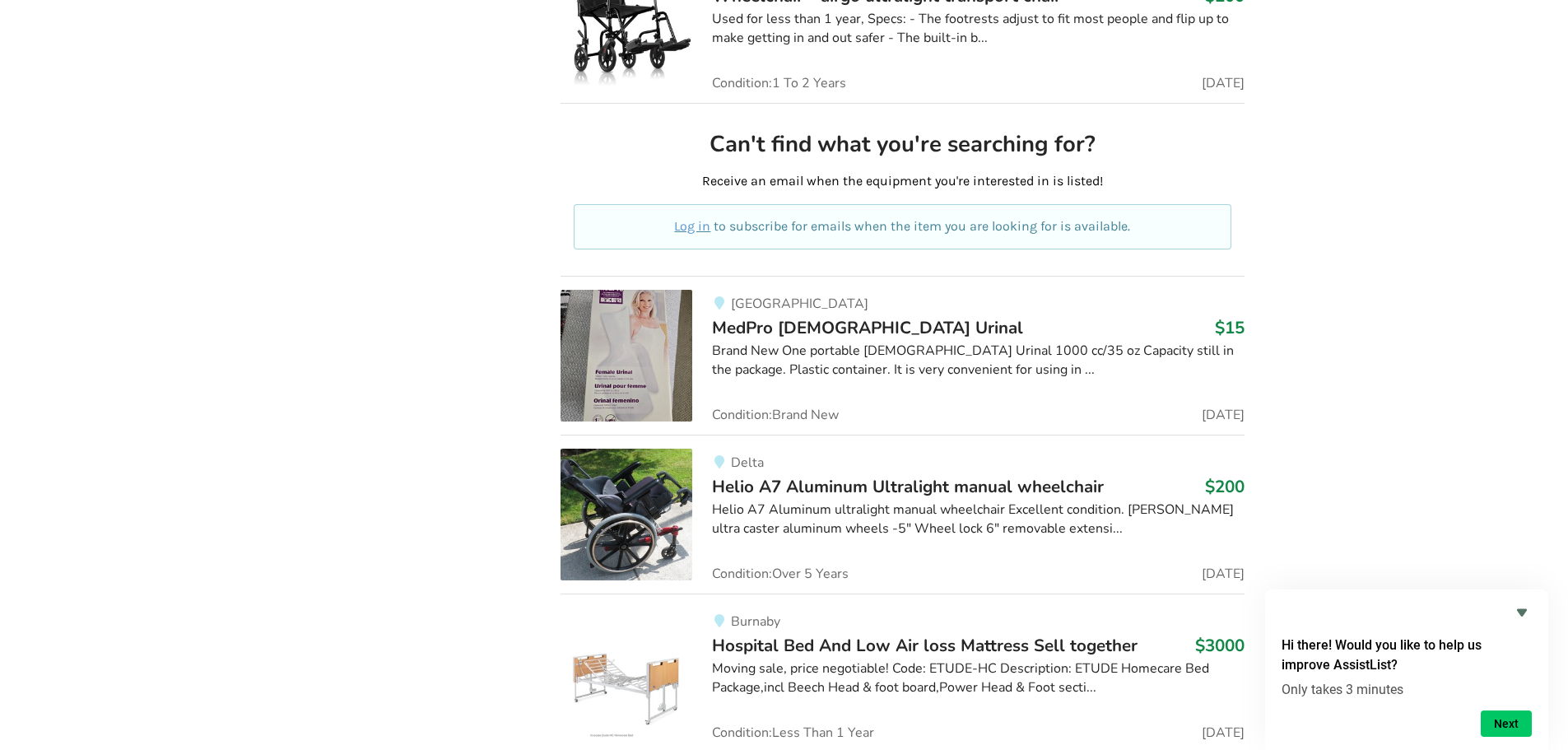
click at [660, 449] on img at bounding box center [627, 515] width 132 height 132
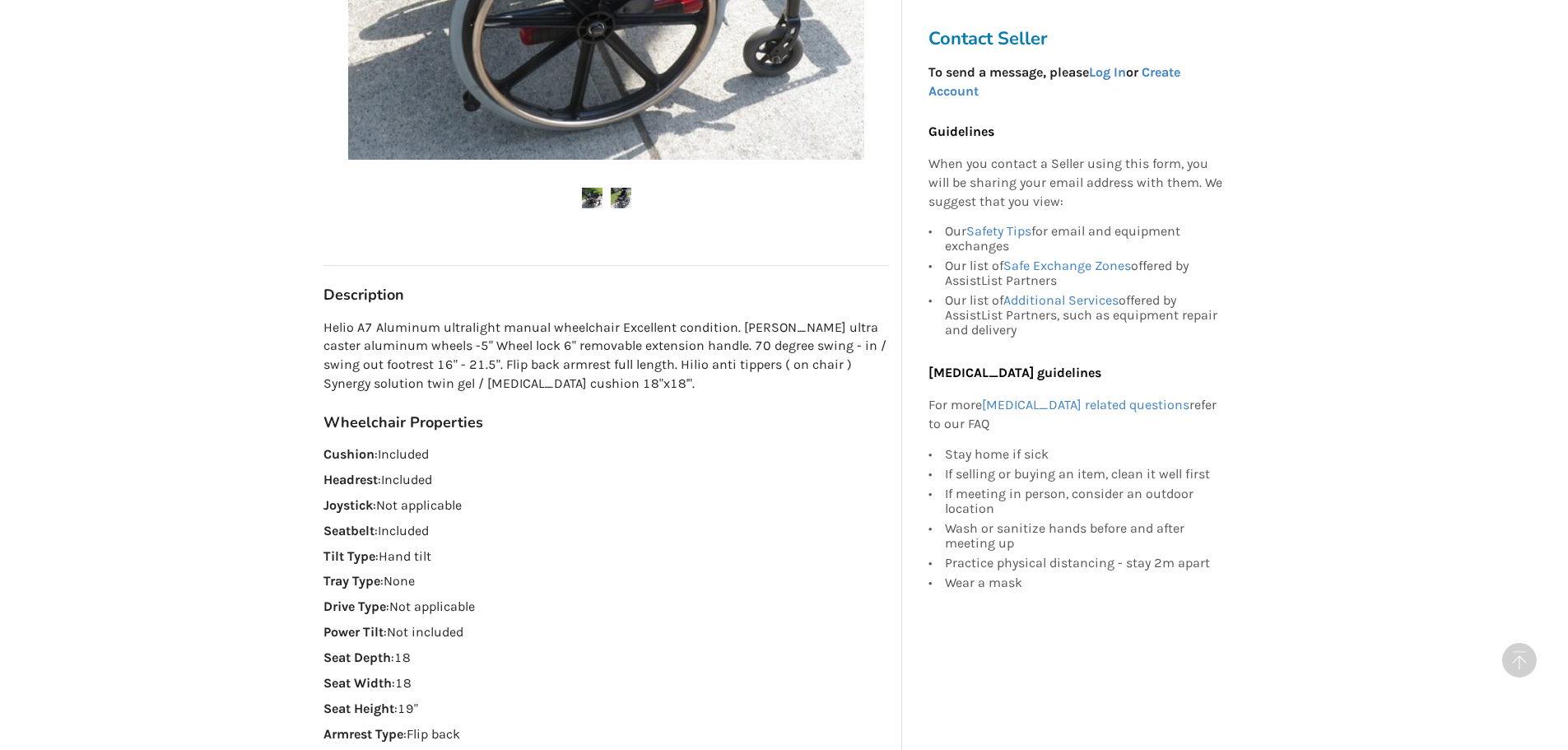
scroll to position [659, 0]
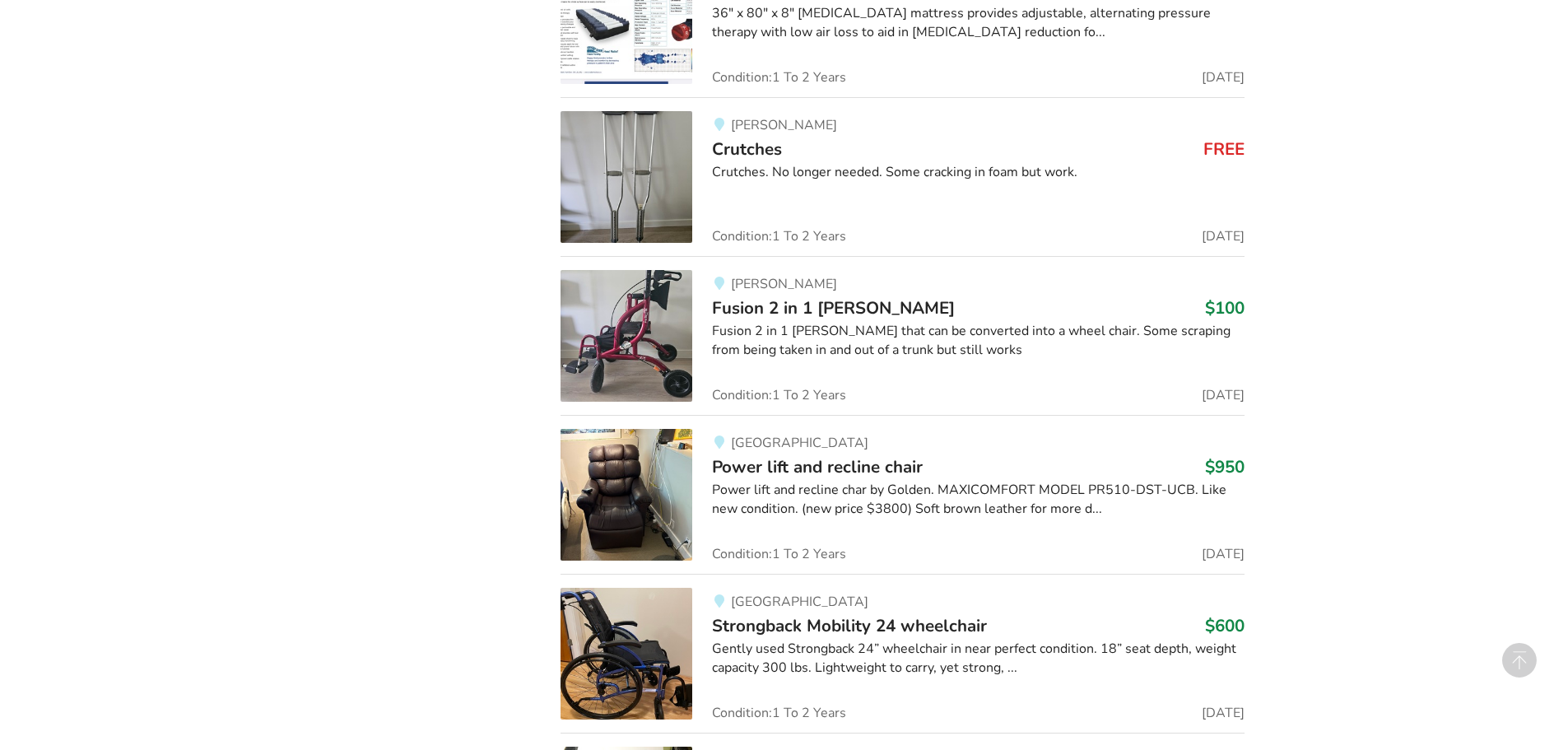
scroll to position [81597, 0]
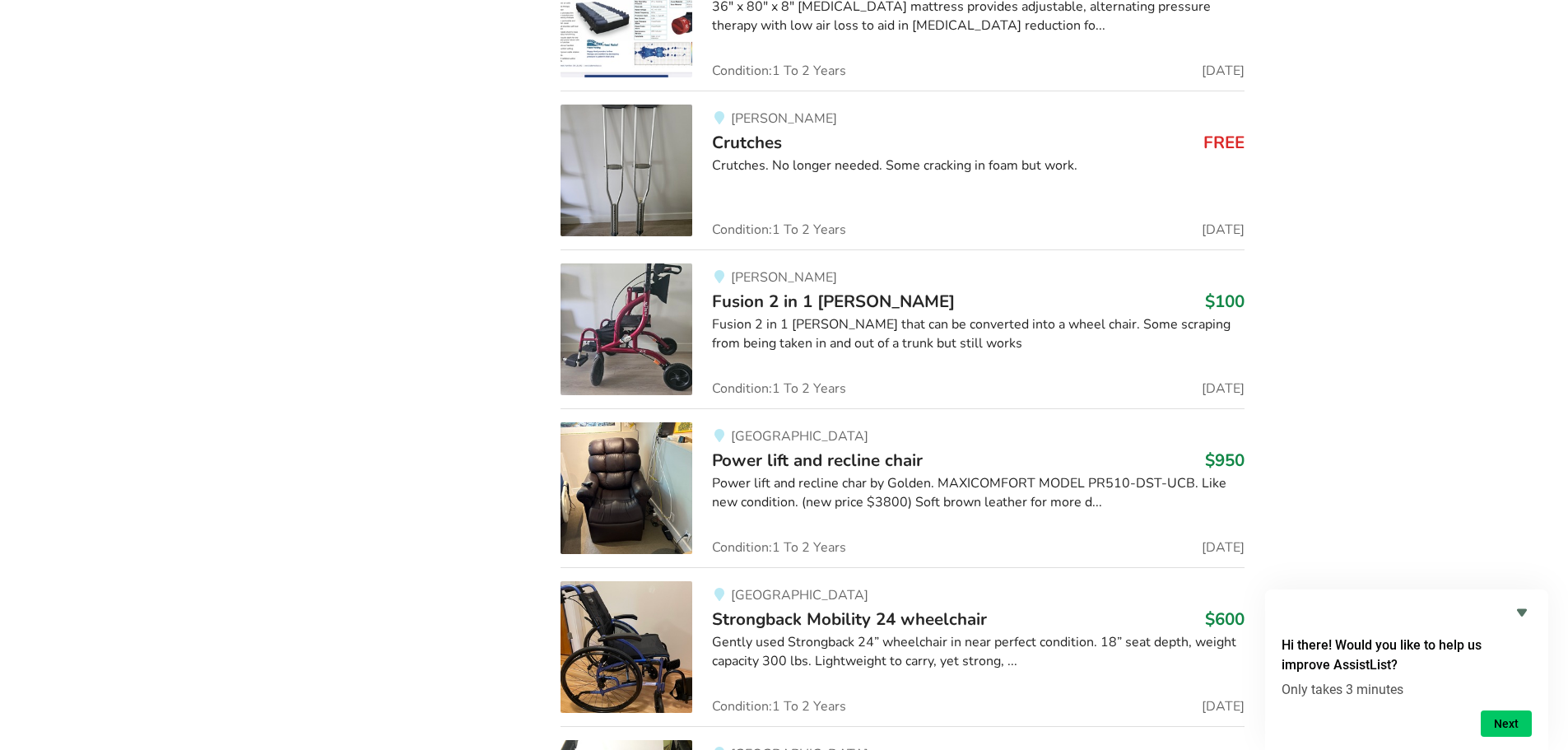
click at [655, 422] on img at bounding box center [627, 488] width 132 height 132
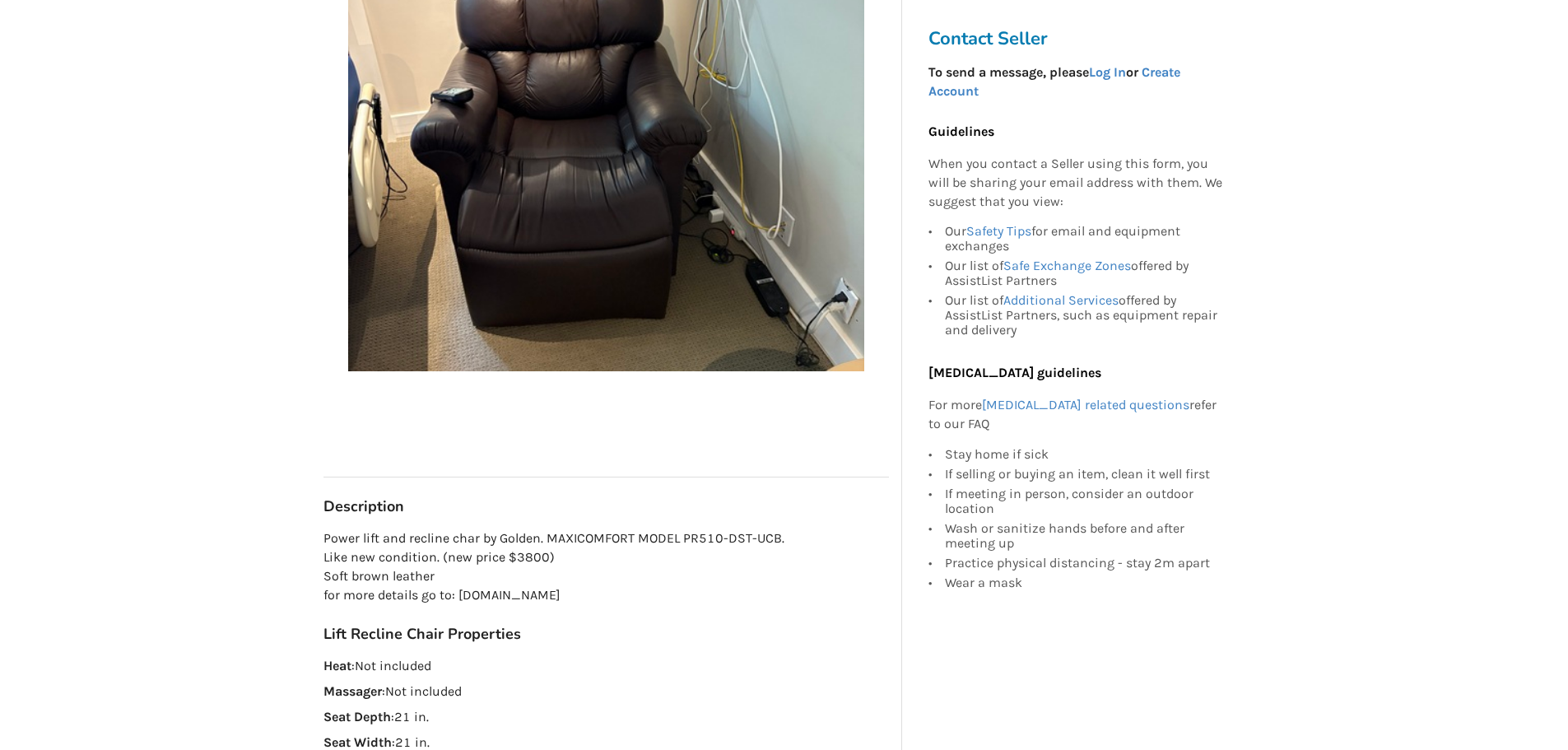
scroll to position [494, 0]
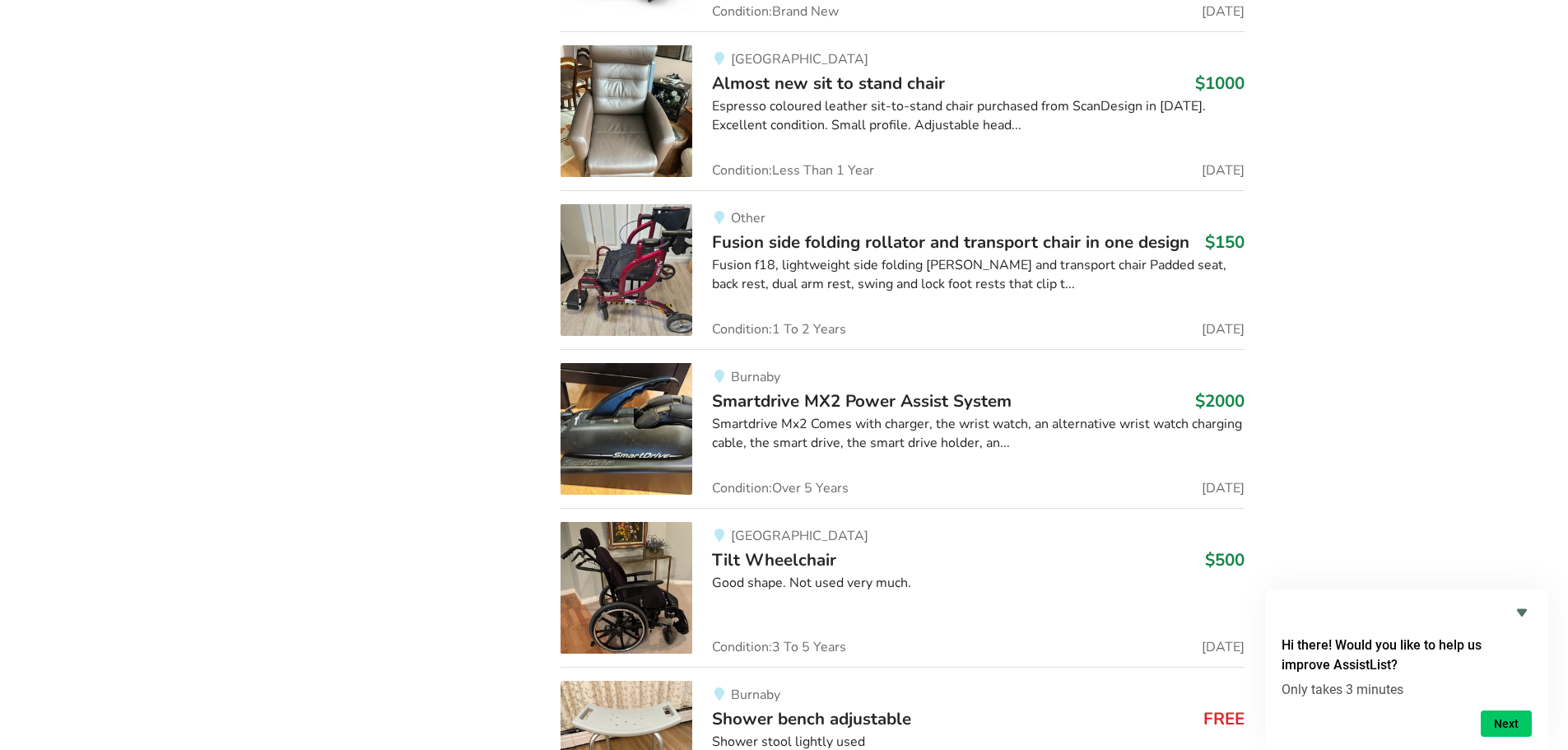
scroll to position [86531, 0]
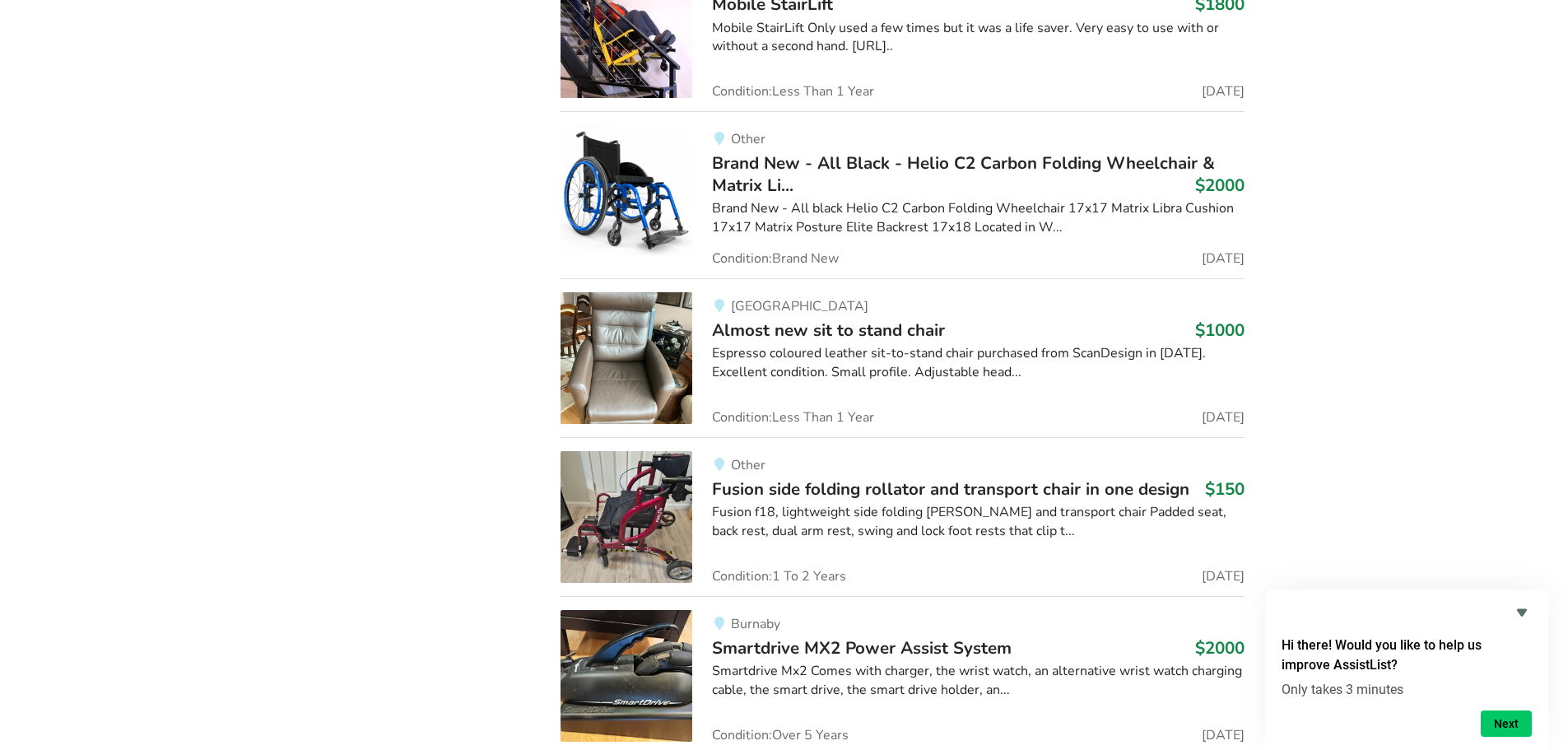
click at [678, 293] on img at bounding box center [627, 359] width 132 height 132
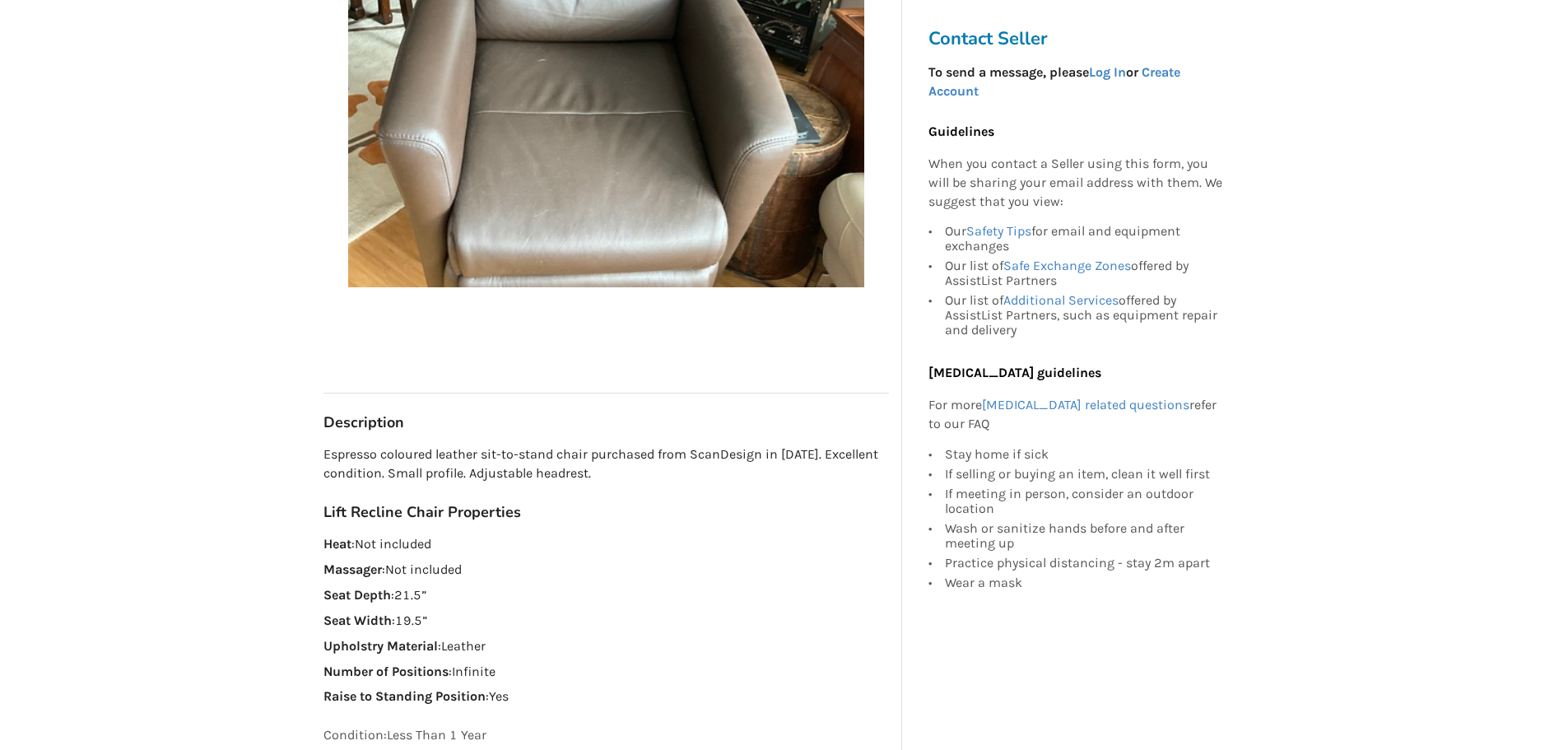
scroll to position [494, 0]
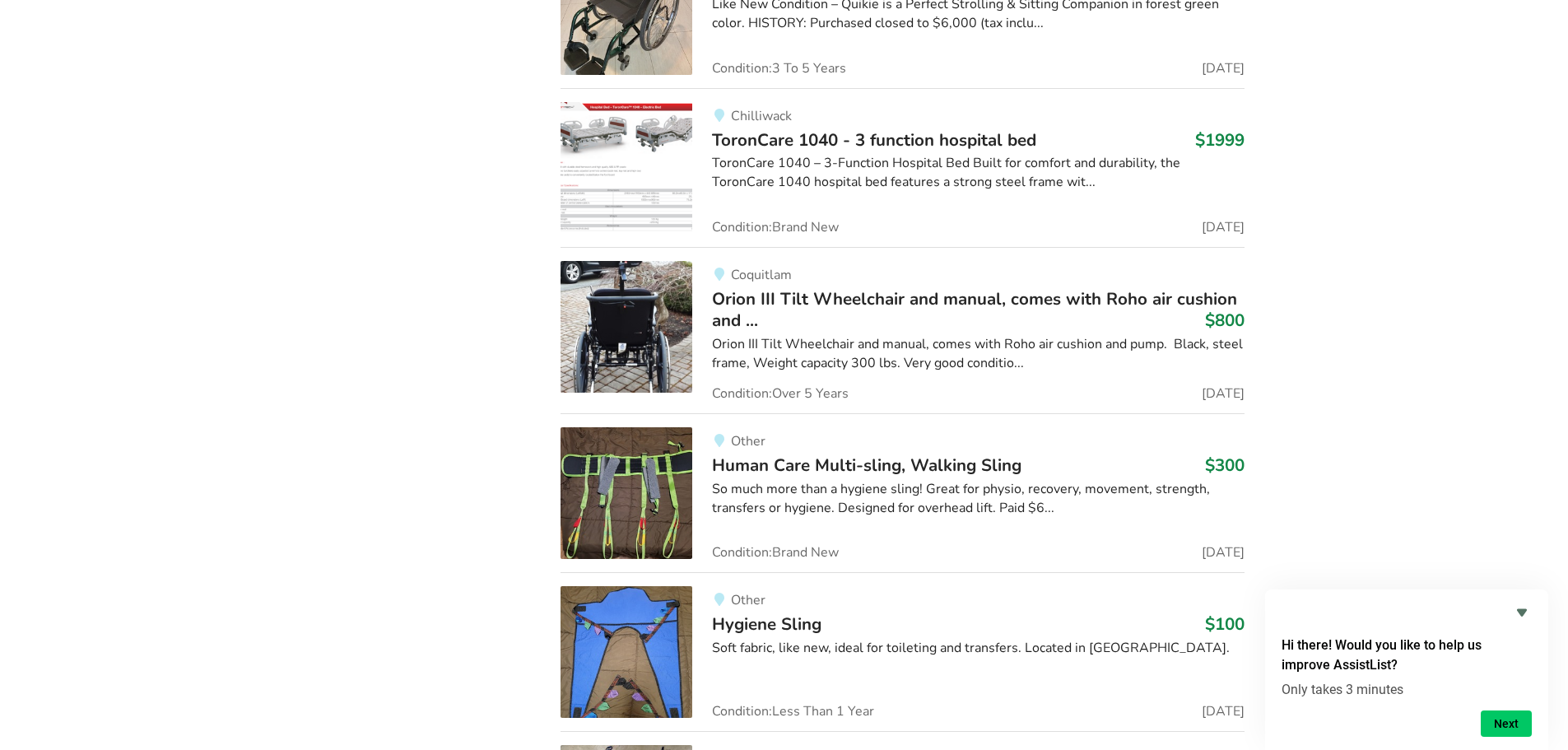
scroll to position [88990, 0]
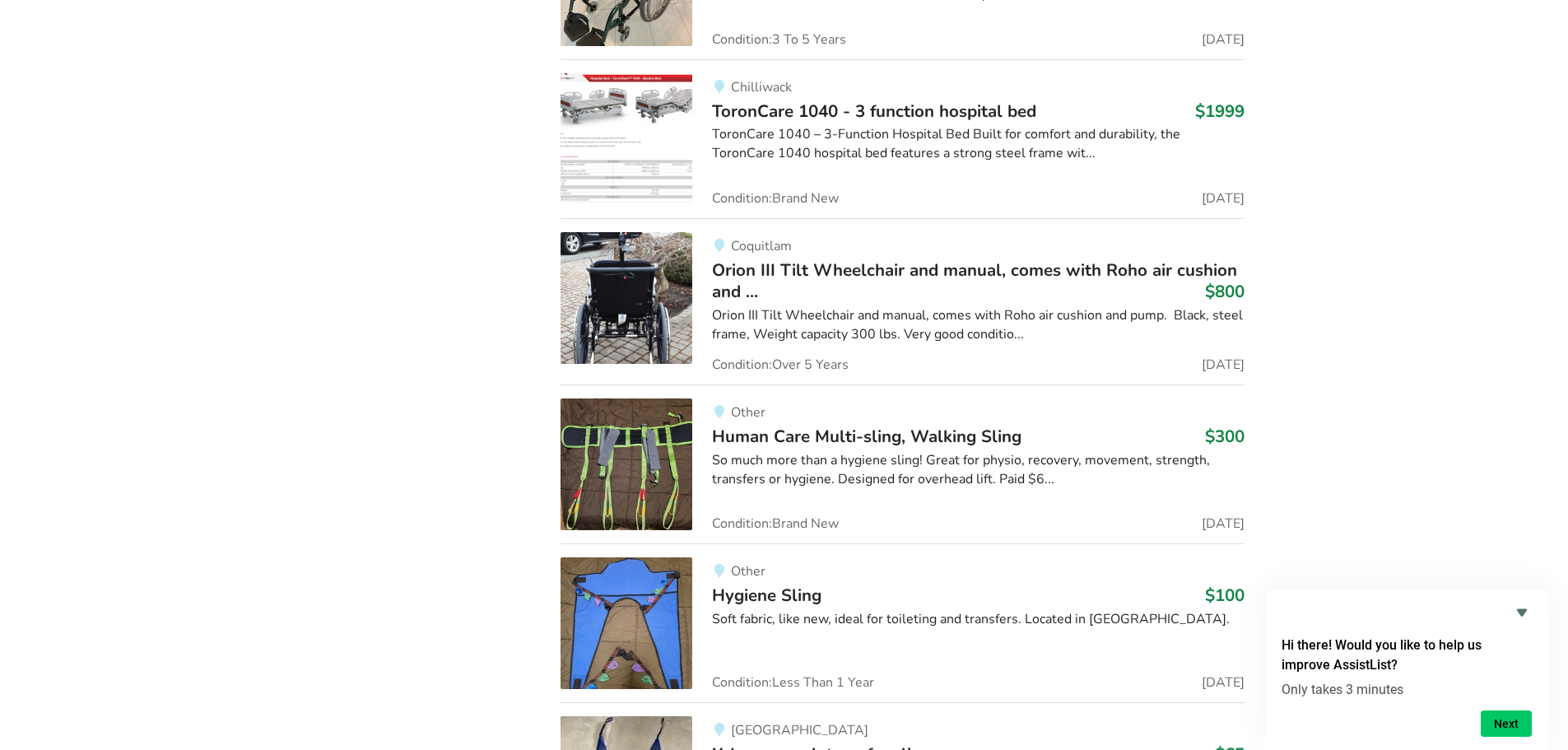
click at [629, 233] on img at bounding box center [627, 298] width 132 height 132
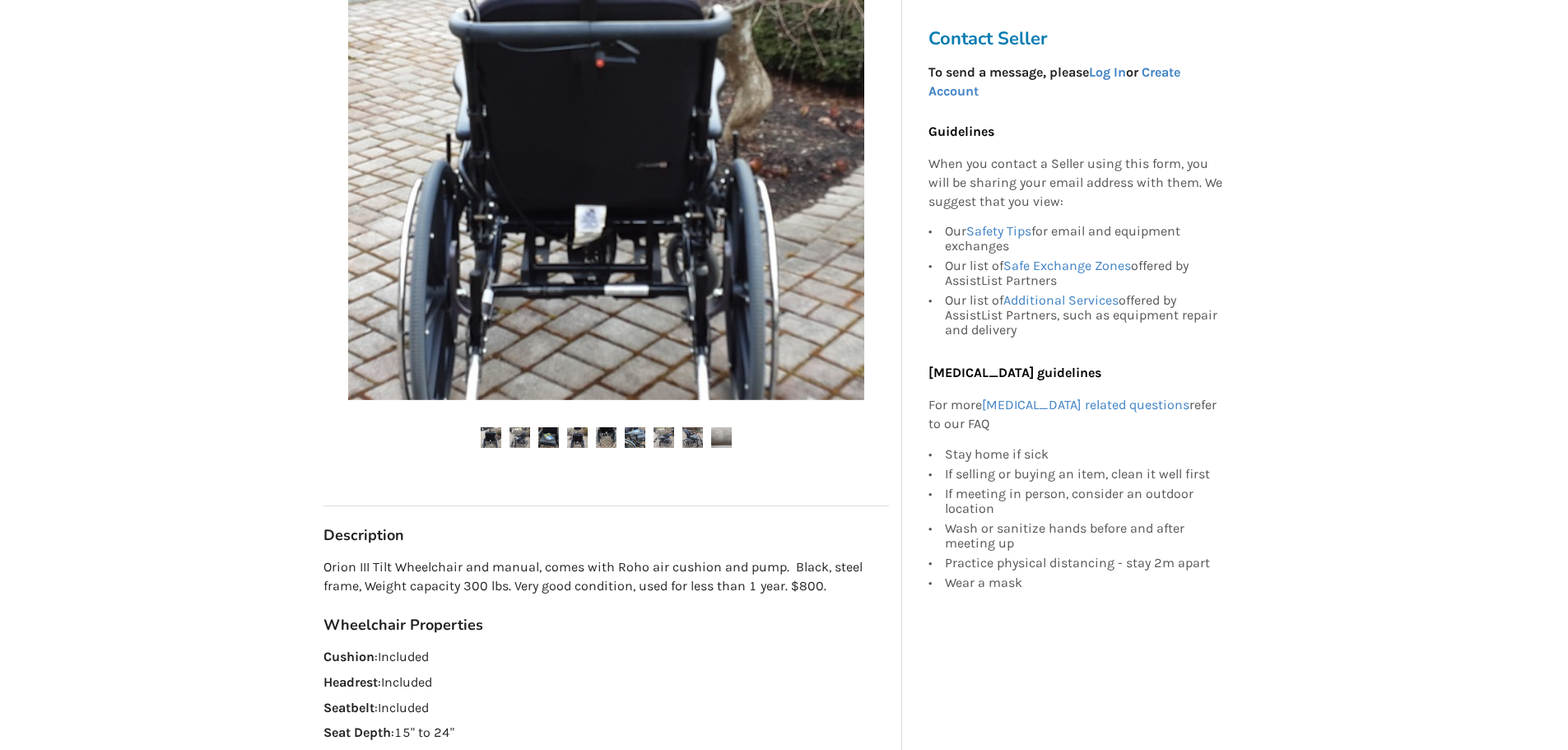
scroll to position [577, 0]
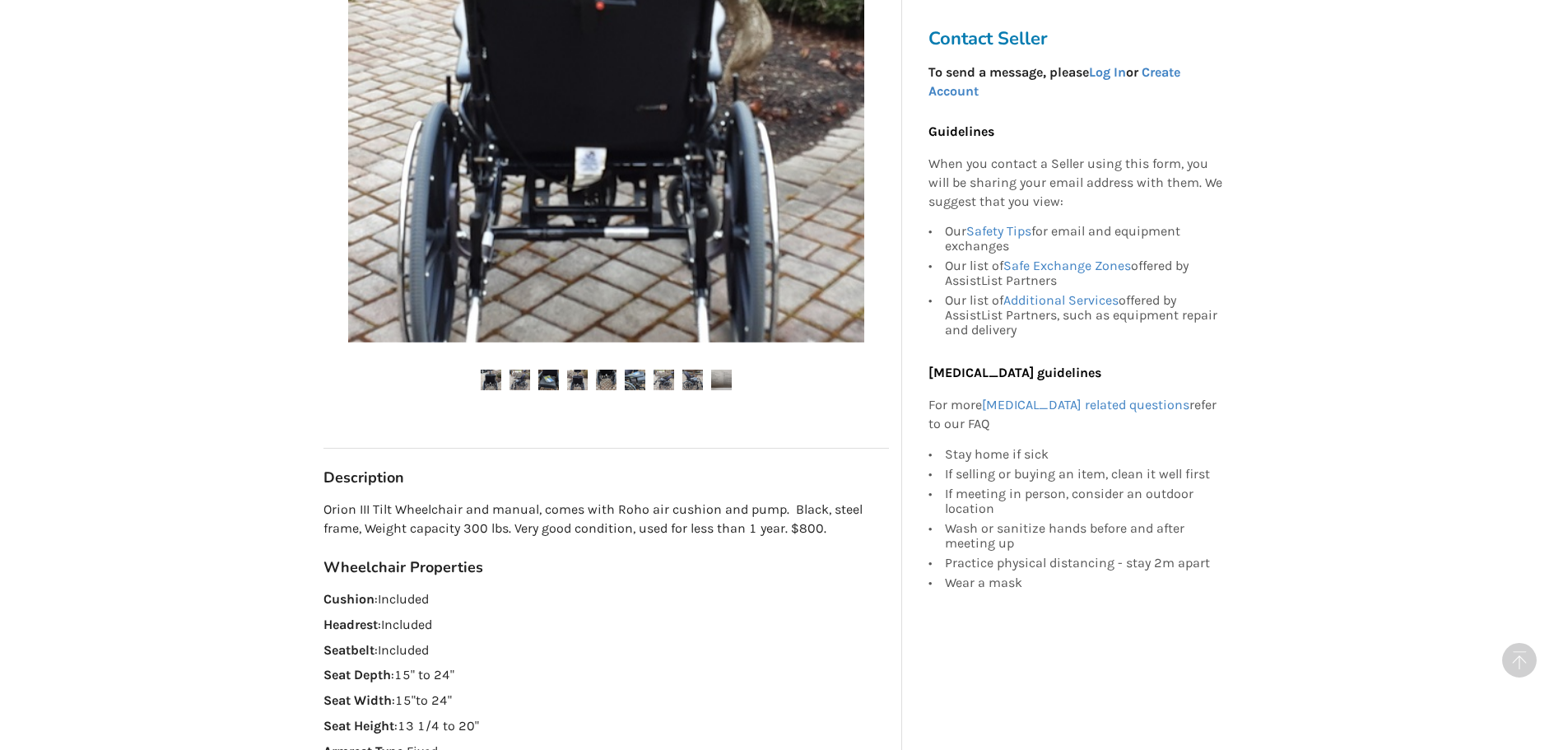
click at [524, 376] on img at bounding box center [519, 380] width 20 height 20
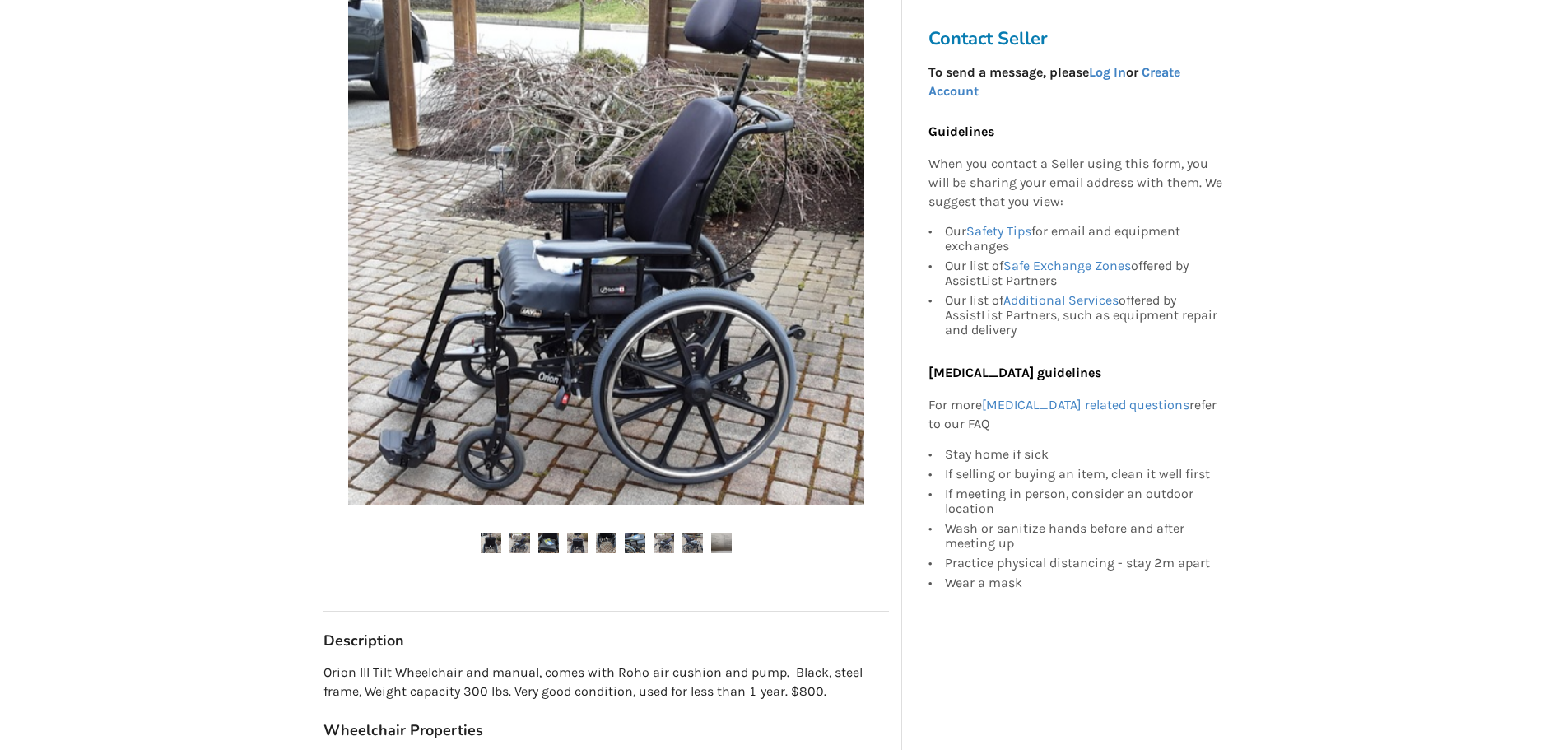
scroll to position [412, 0]
click at [544, 544] on img at bounding box center [548, 545] width 20 height 20
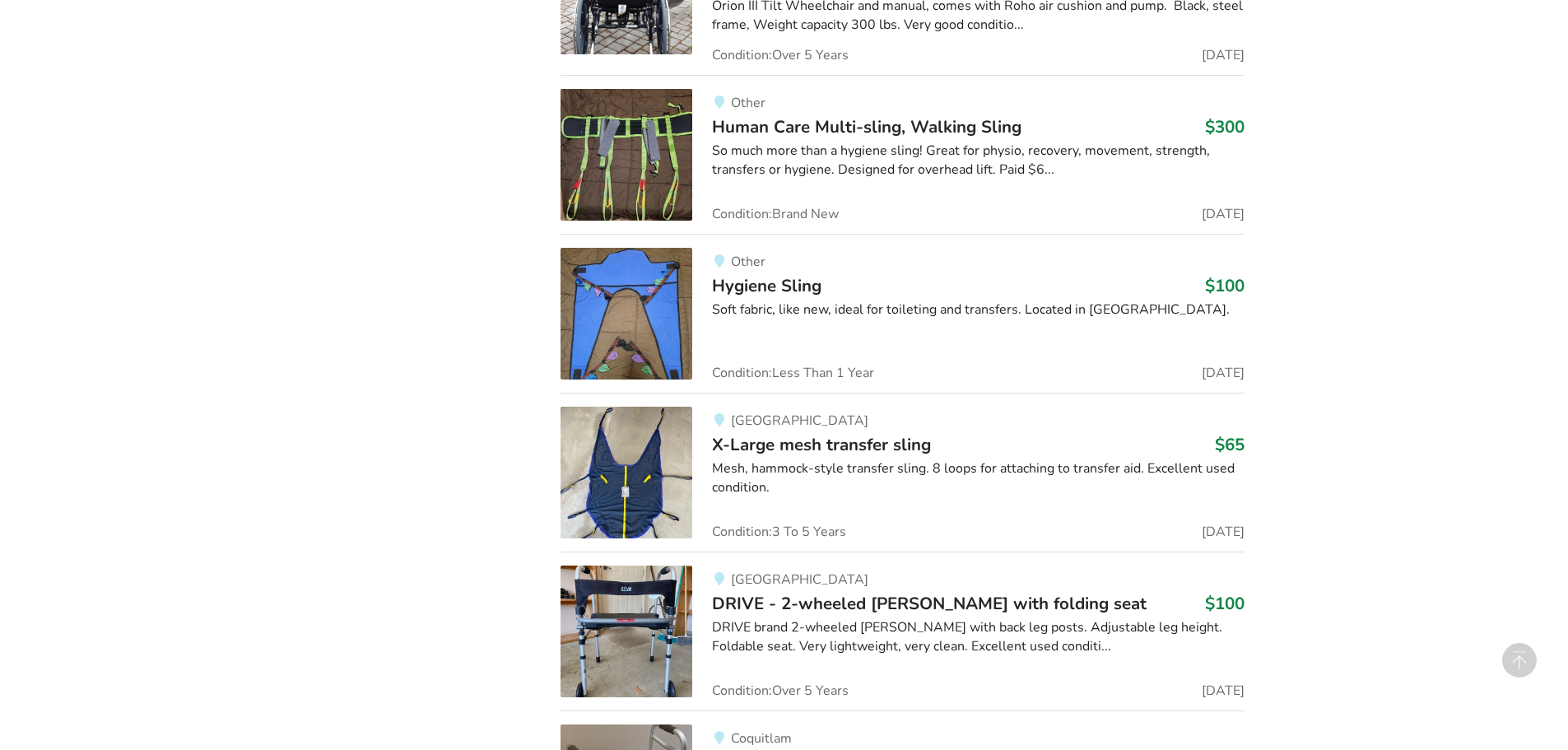
scroll to position [89320, 0]
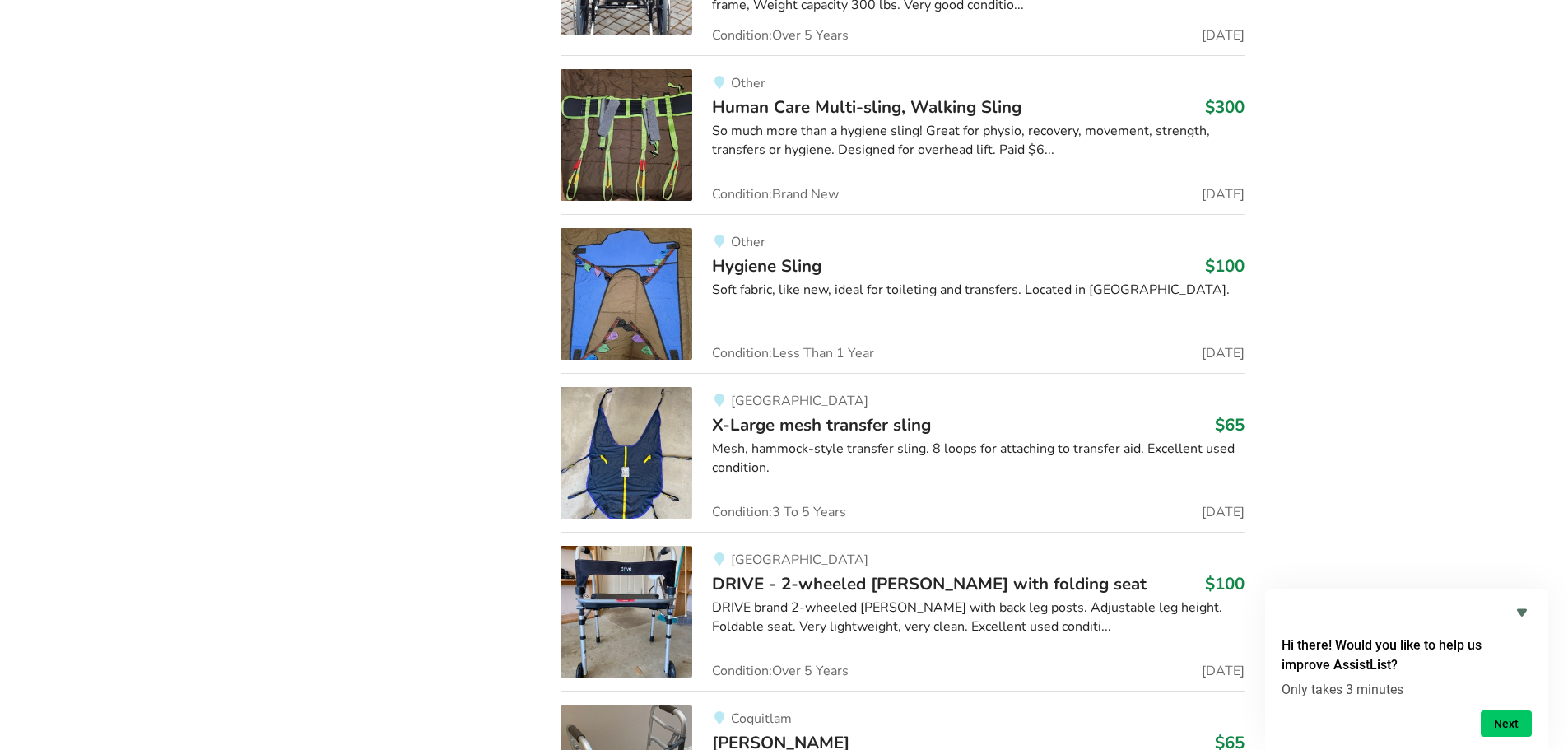
click at [641, 388] on img at bounding box center [627, 453] width 132 height 132
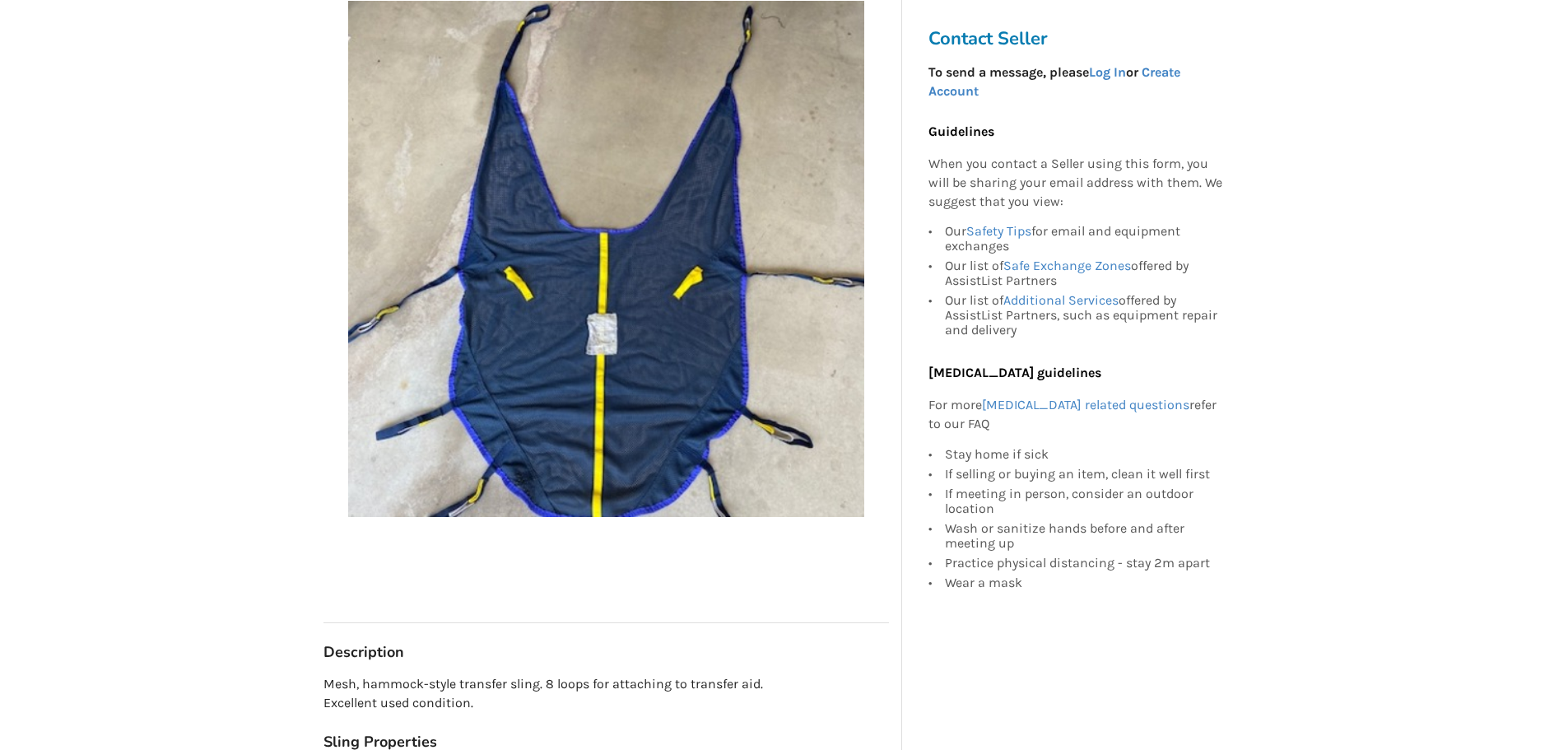
scroll to position [247, 0]
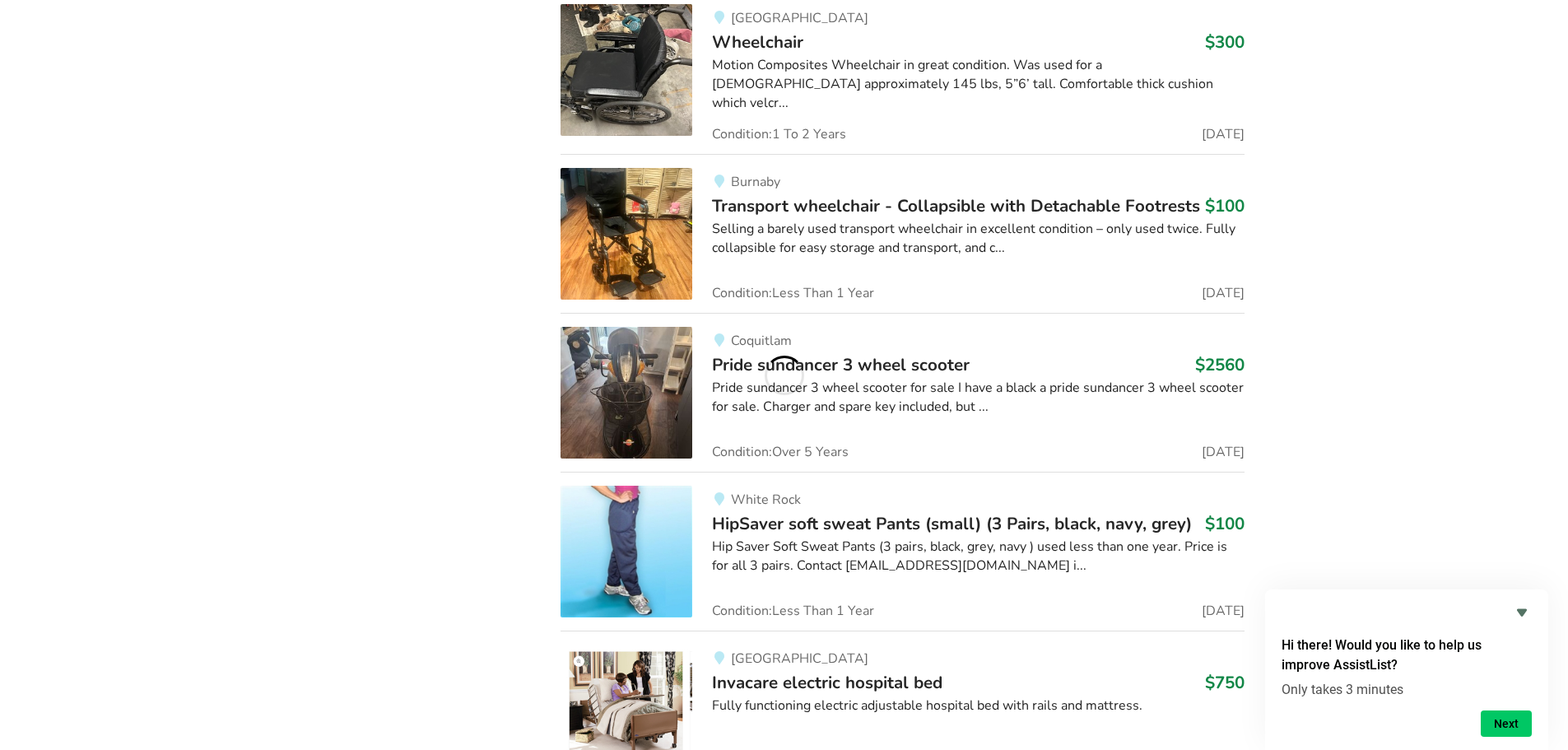
scroll to position [103313, 0]
